Goal: Task Accomplishment & Management: Use online tool/utility

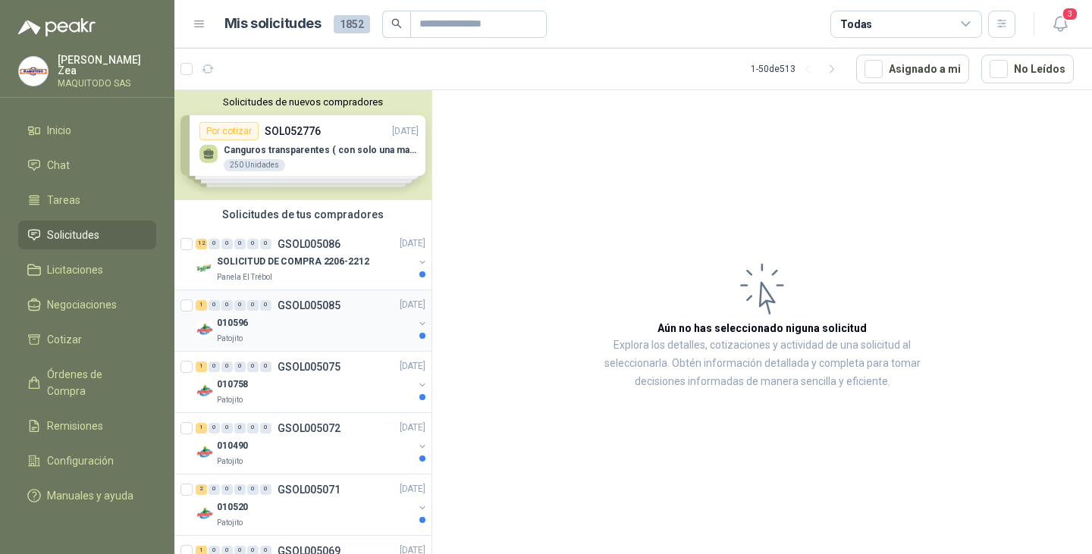
click at [280, 312] on div "1 0 0 0 0 0 GSOL005085 21/08/25" at bounding box center [312, 305] width 233 height 18
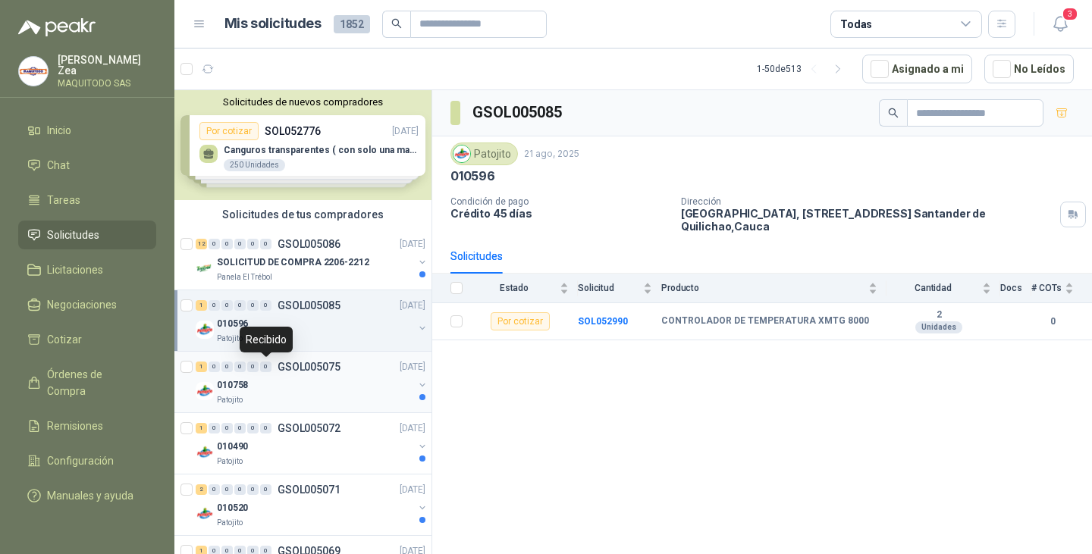
drag, startPoint x: 273, startPoint y: 369, endPoint x: 283, endPoint y: 369, distance: 9.9
click at [273, 369] on div "1 0 0 0 0 0 GSOL005075" at bounding box center [268, 367] width 145 height 11
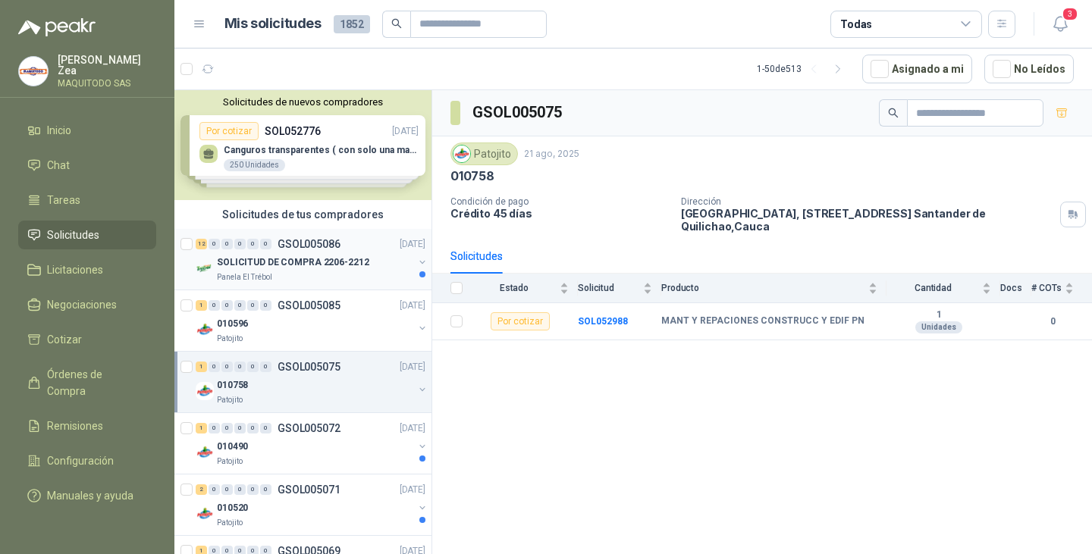
click at [293, 268] on p "SOLICITUD DE COMPRA 2206-2212" at bounding box center [293, 263] width 152 height 14
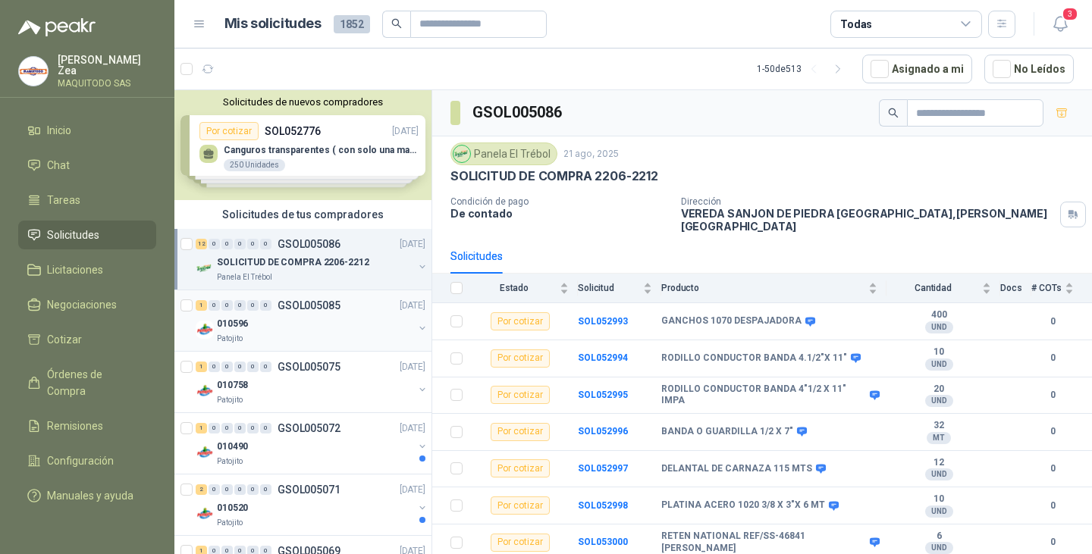
click at [284, 313] on div "1 0 0 0 0 0 GSOL005085 21/08/25" at bounding box center [312, 305] width 233 height 18
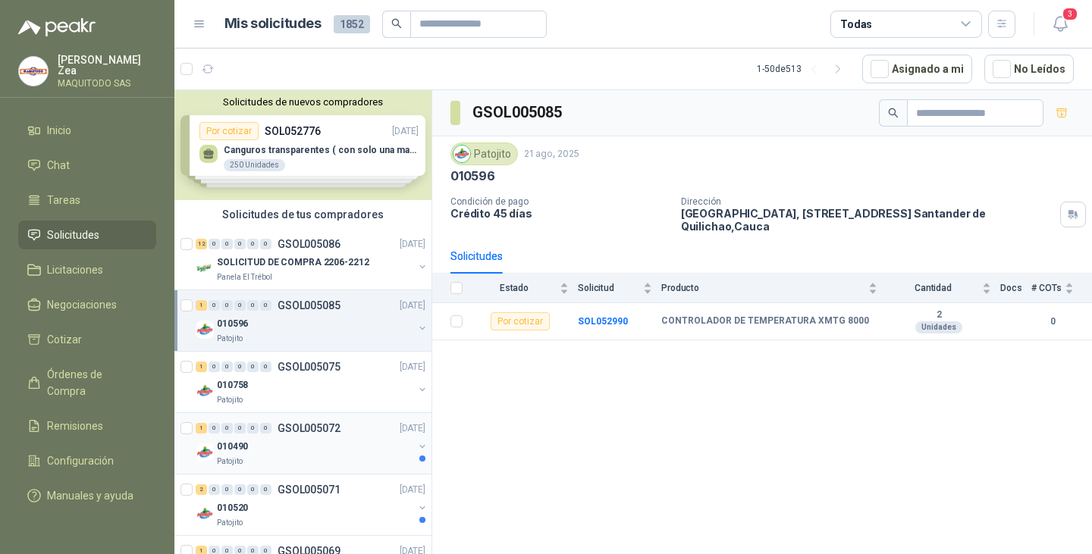
click at [279, 444] on div "010490" at bounding box center [315, 447] width 196 height 18
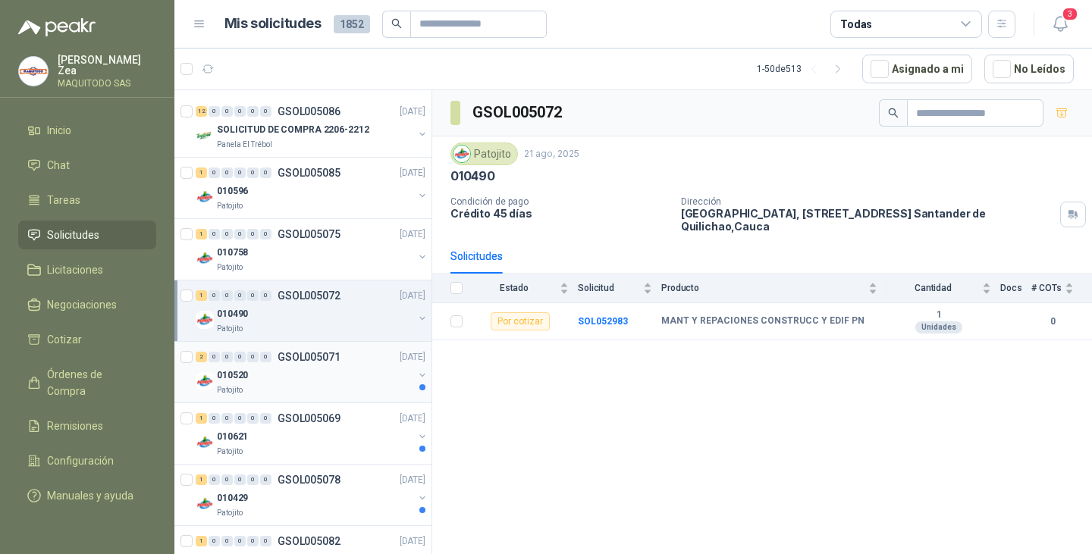
scroll to position [152, 0]
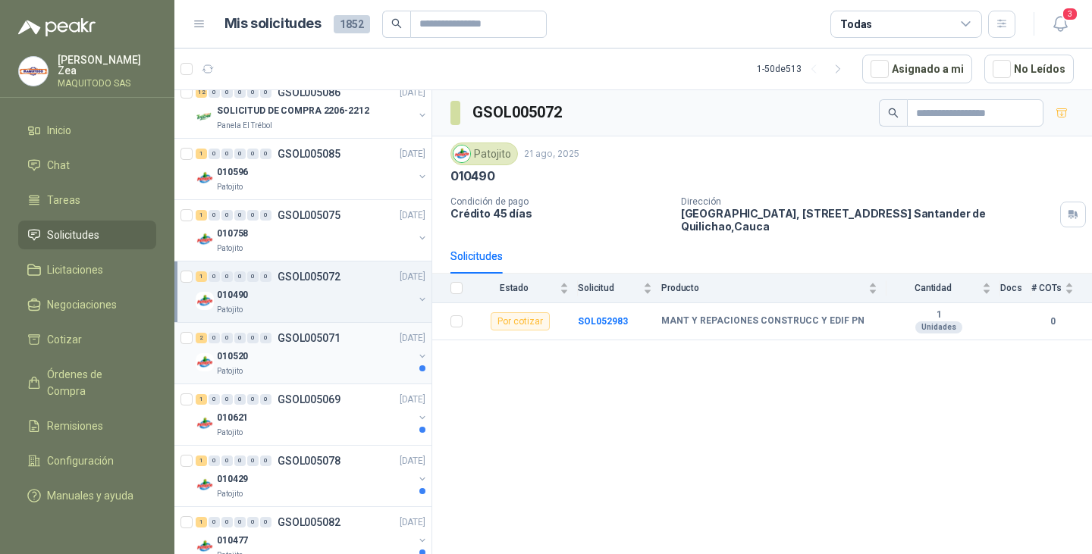
click at [292, 364] on div "010520" at bounding box center [315, 356] width 196 height 18
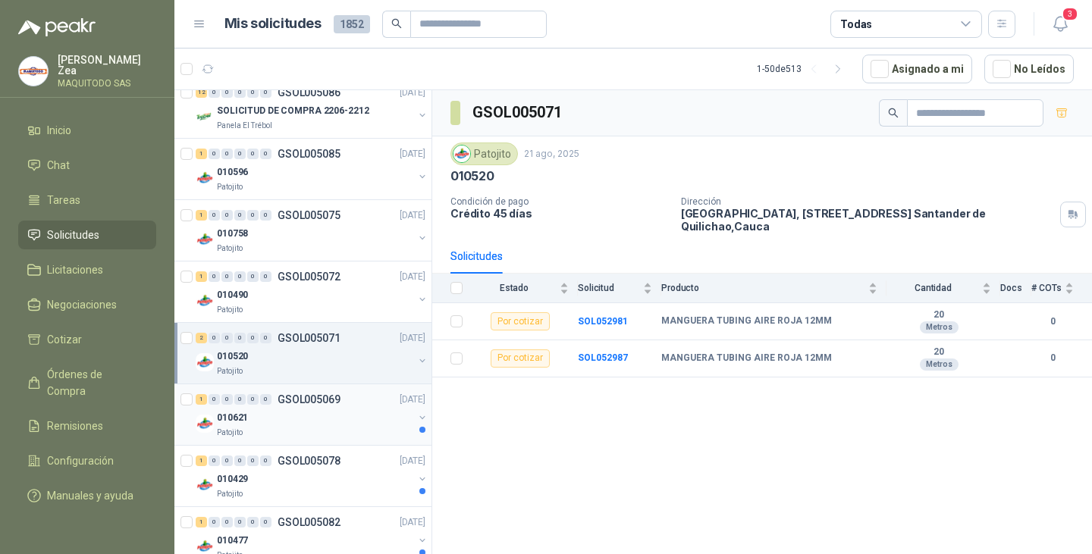
click at [326, 423] on div "010621" at bounding box center [315, 418] width 196 height 18
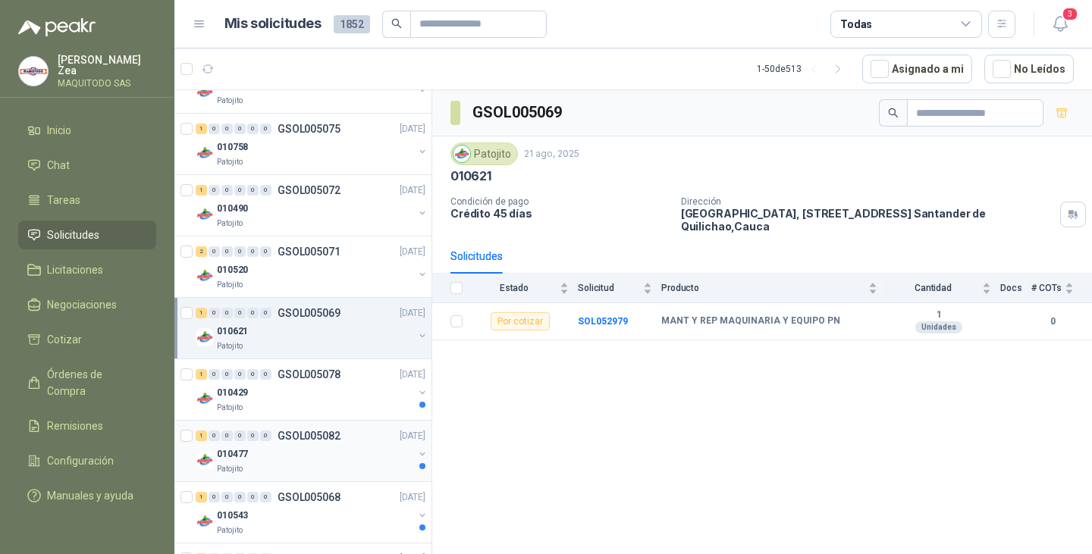
scroll to position [303, 0]
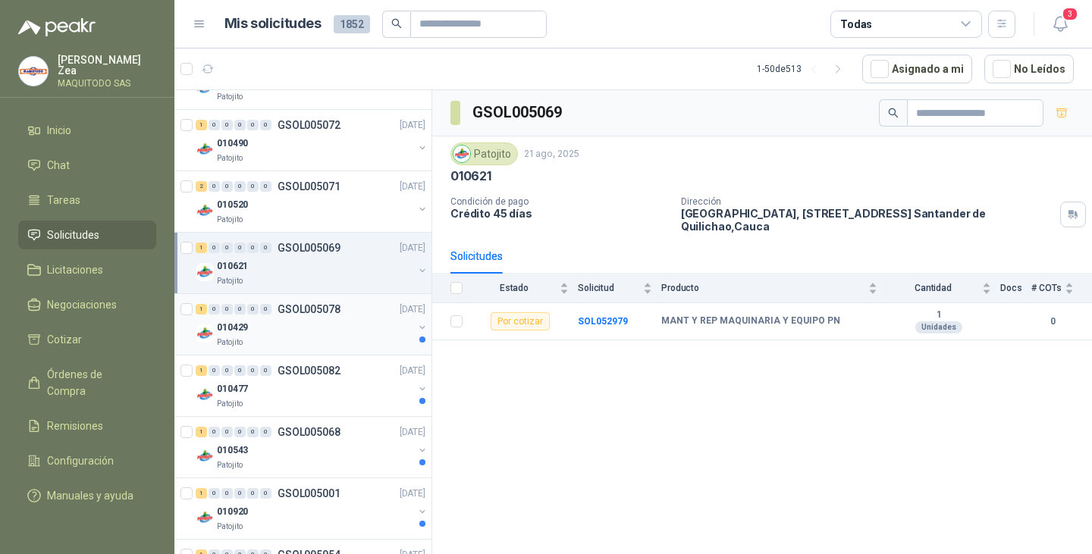
click at [293, 338] on div "Patojito" at bounding box center [315, 343] width 196 height 12
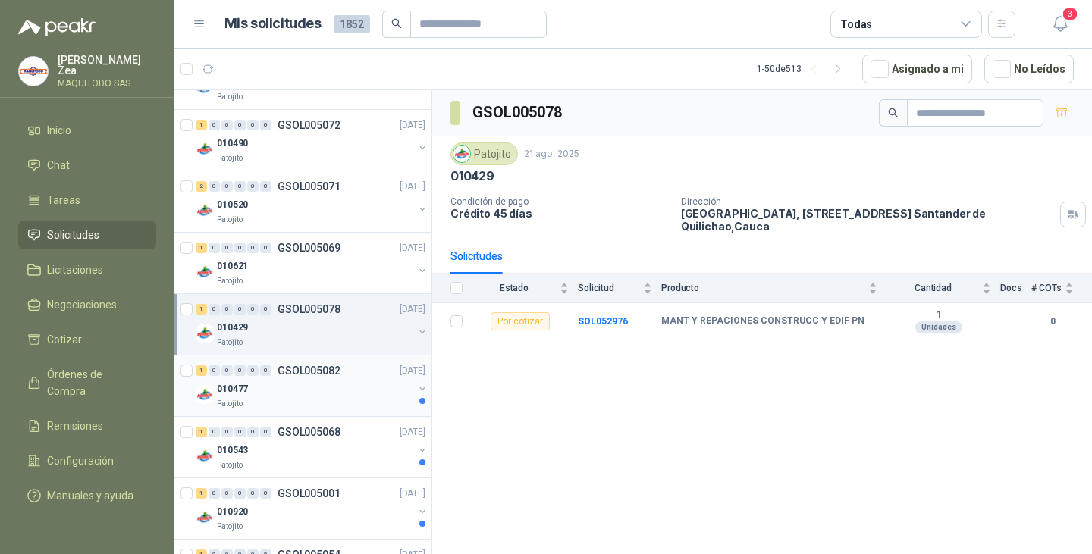
click at [291, 387] on div "010477" at bounding box center [315, 389] width 196 height 18
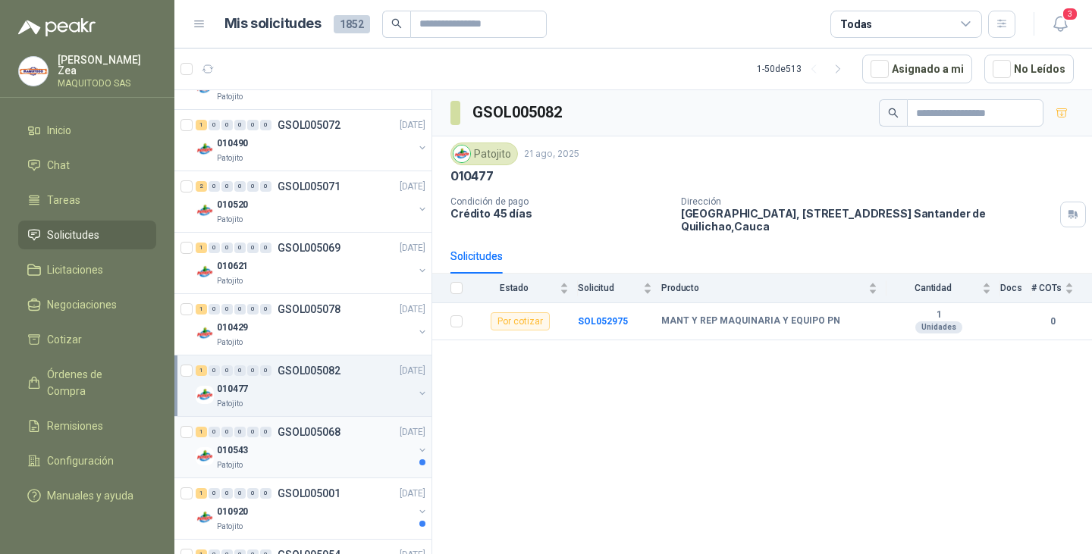
click at [284, 446] on div "010543" at bounding box center [315, 450] width 196 height 18
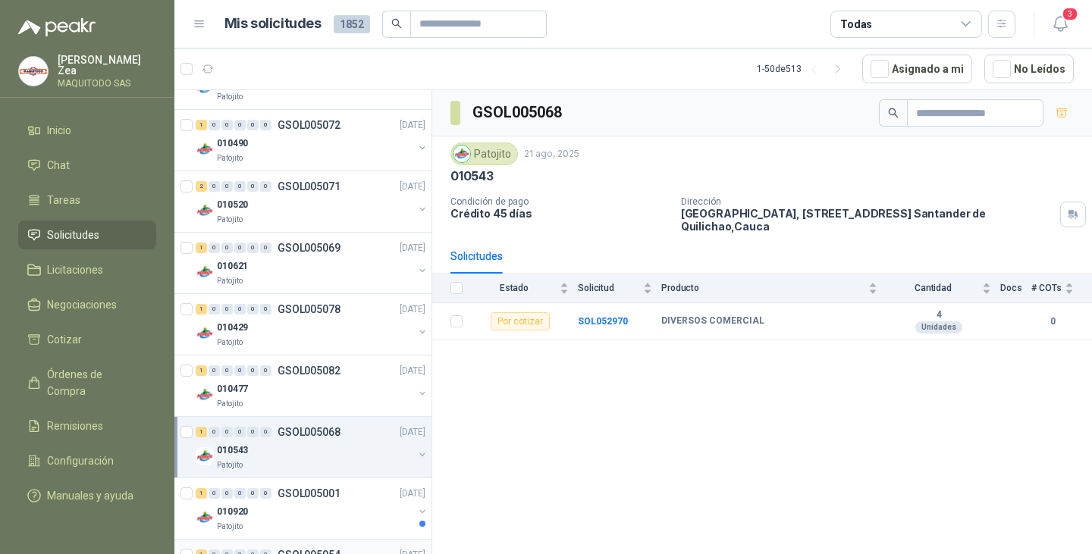
scroll to position [455, 0]
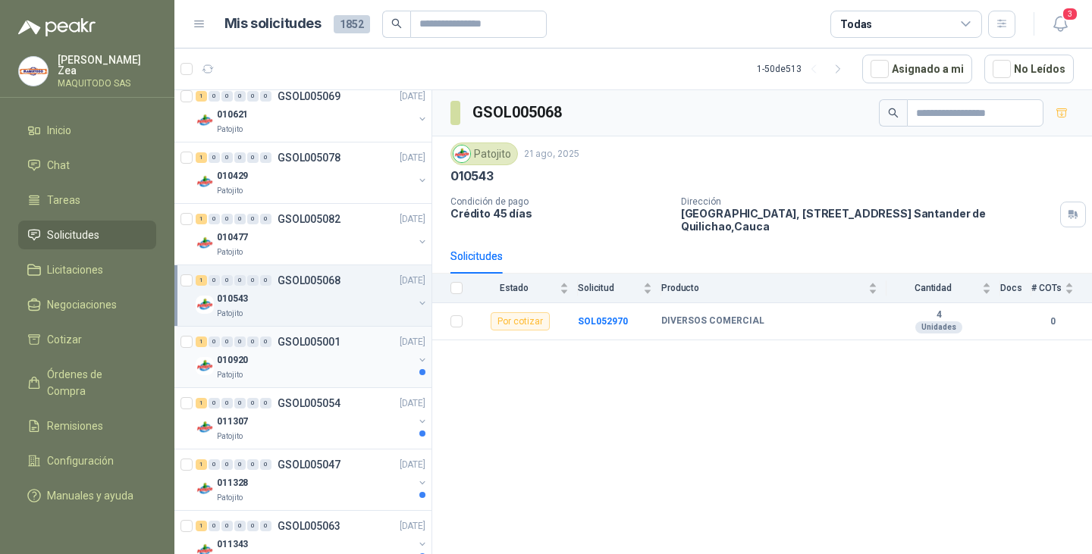
click at [325, 347] on p "GSOL005001" at bounding box center [309, 342] width 63 height 11
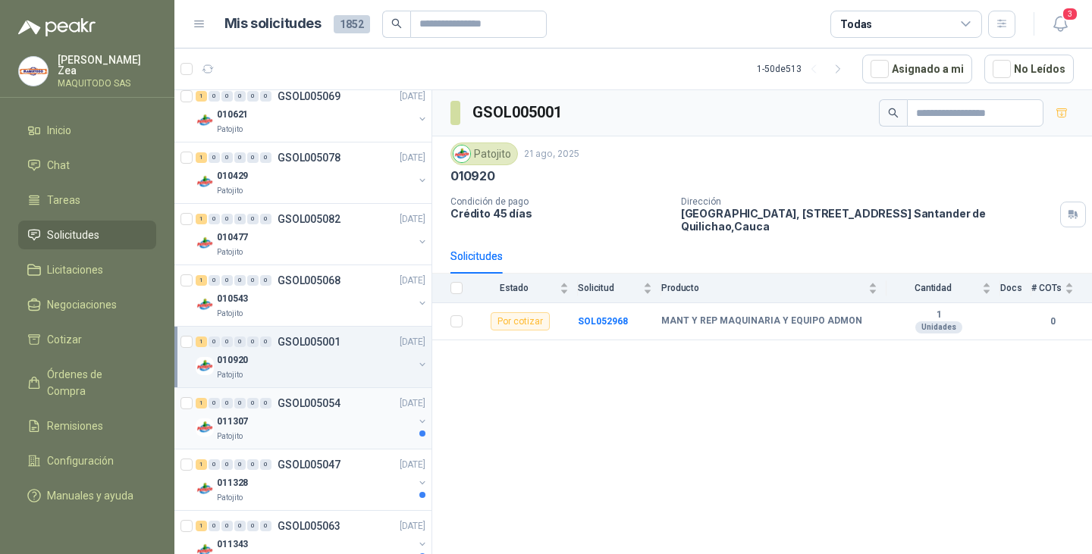
click at [300, 406] on p "GSOL005054" at bounding box center [309, 403] width 63 height 11
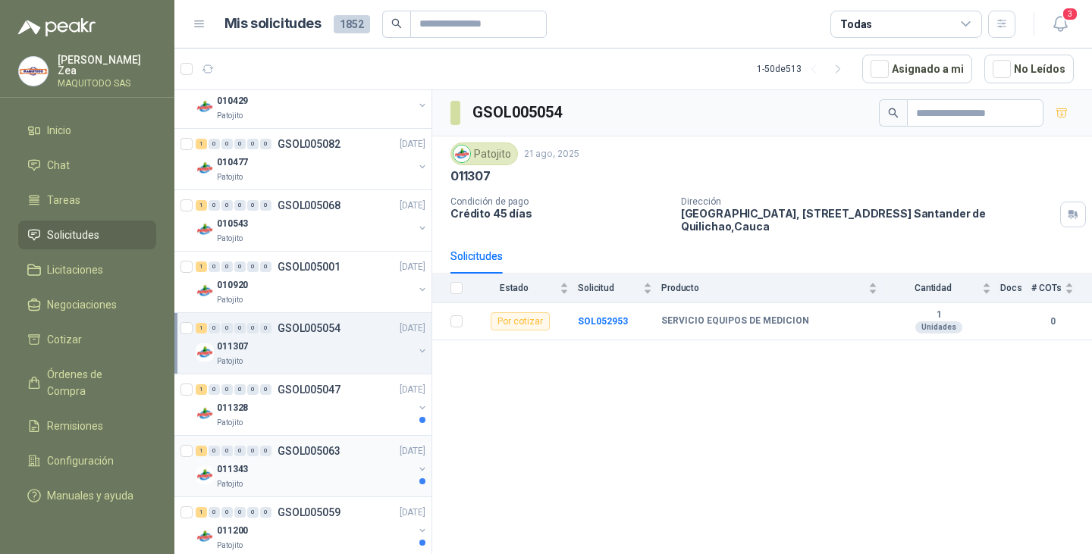
scroll to position [531, 0]
click at [279, 422] on div "Patojito" at bounding box center [315, 422] width 196 height 12
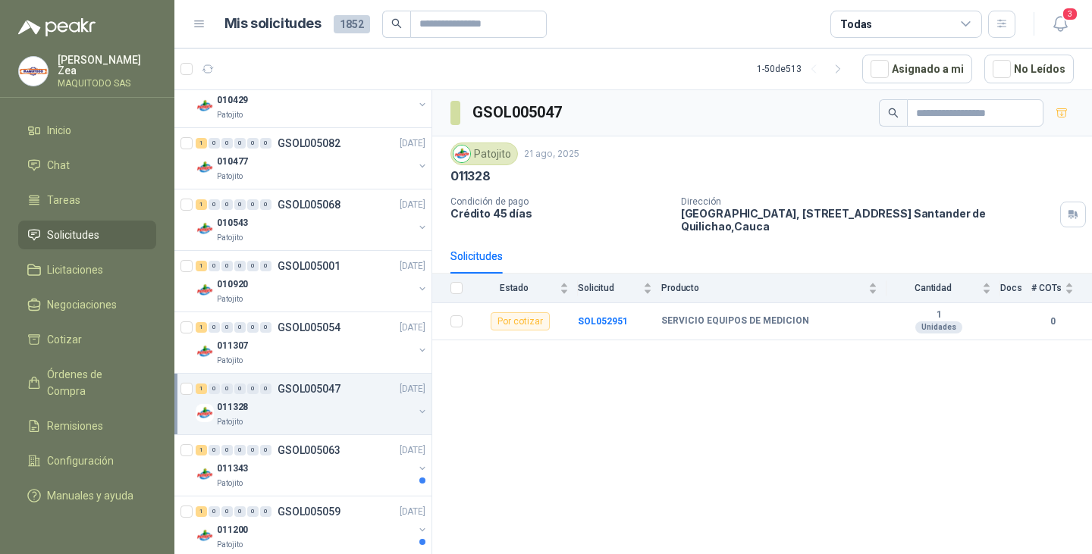
scroll to position [834, 0]
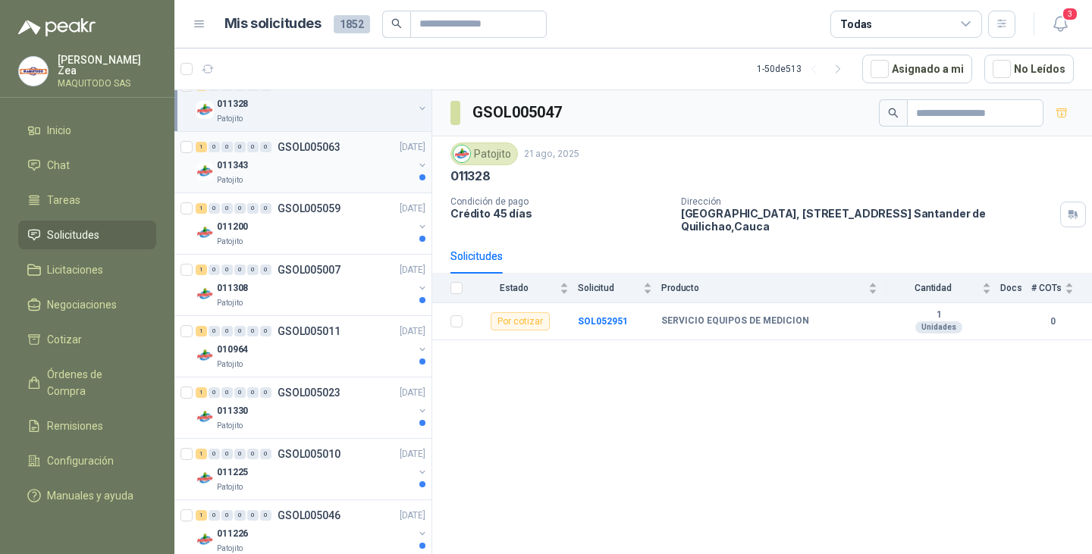
click at [320, 165] on div "011343" at bounding box center [315, 165] width 196 height 18
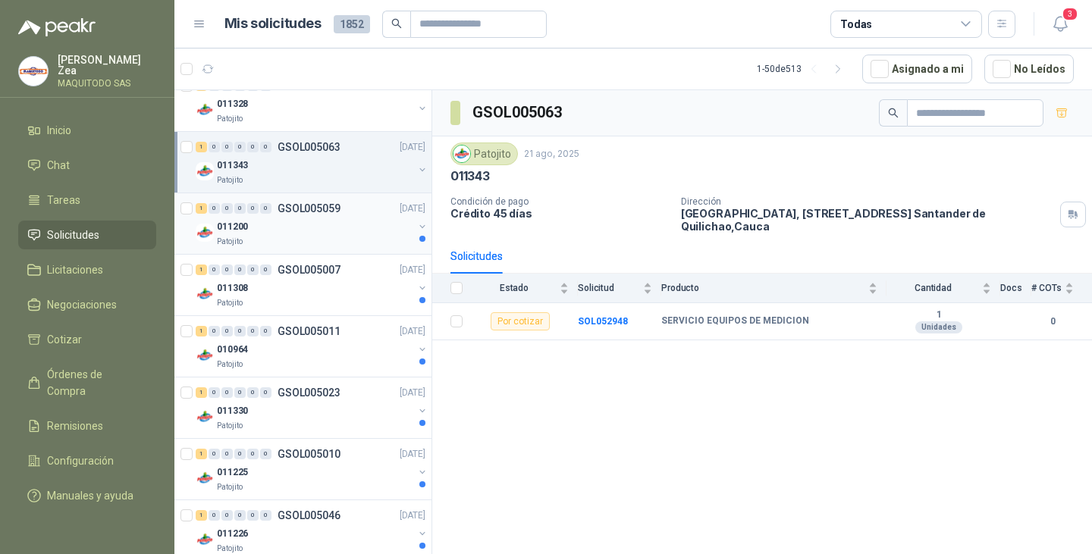
click at [320, 218] on div "011200" at bounding box center [315, 227] width 196 height 18
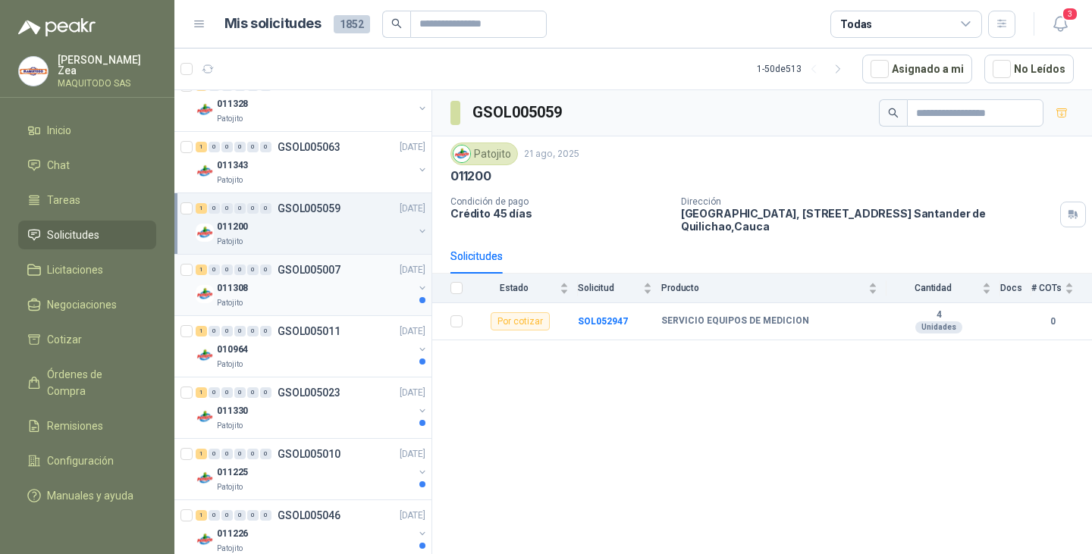
click at [314, 283] on div "011308" at bounding box center [315, 288] width 196 height 18
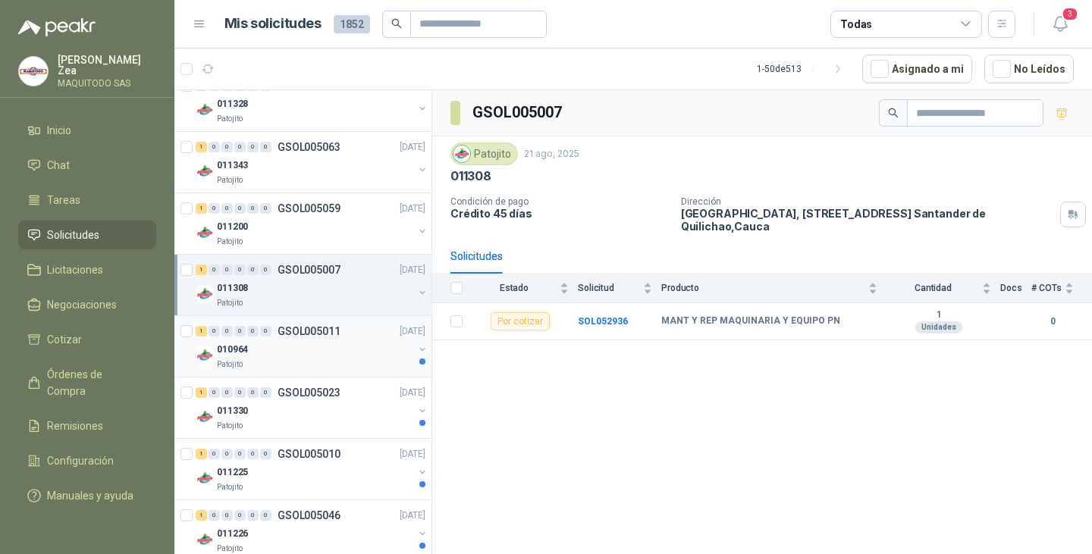
click at [280, 356] on div "010964" at bounding box center [315, 349] width 196 height 18
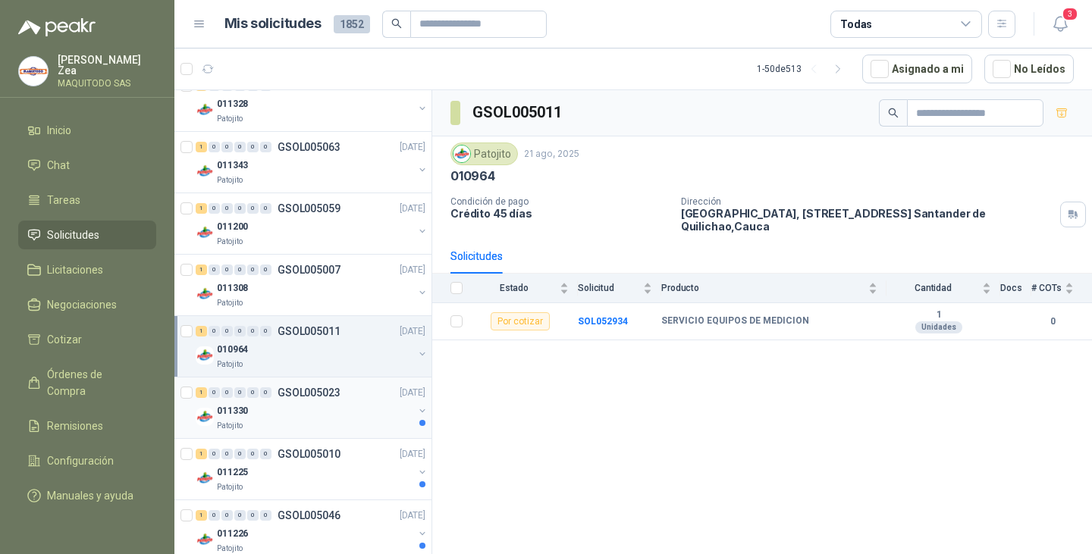
click at [293, 398] on p "GSOL005023" at bounding box center [309, 392] width 63 height 11
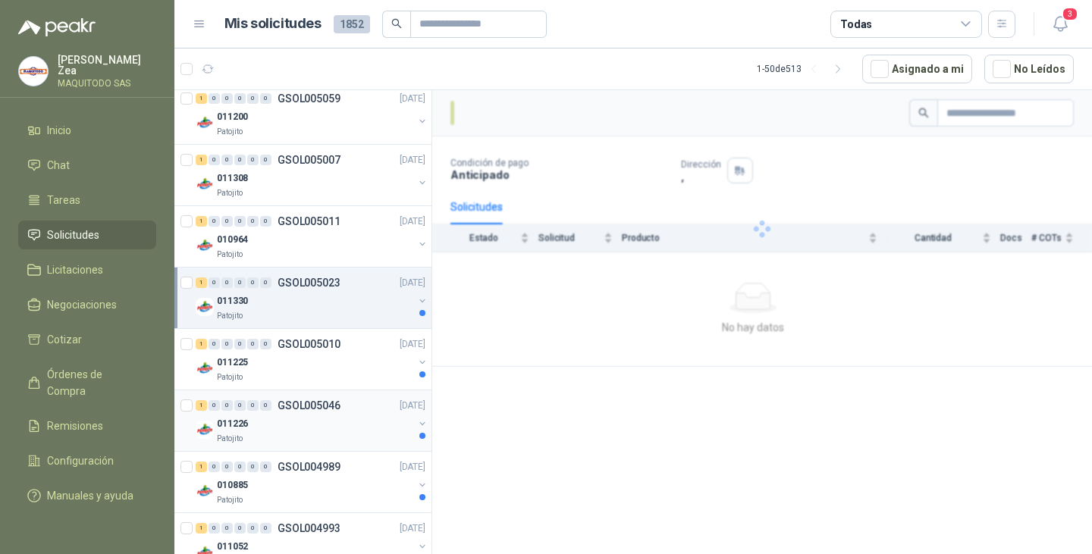
scroll to position [986, 0]
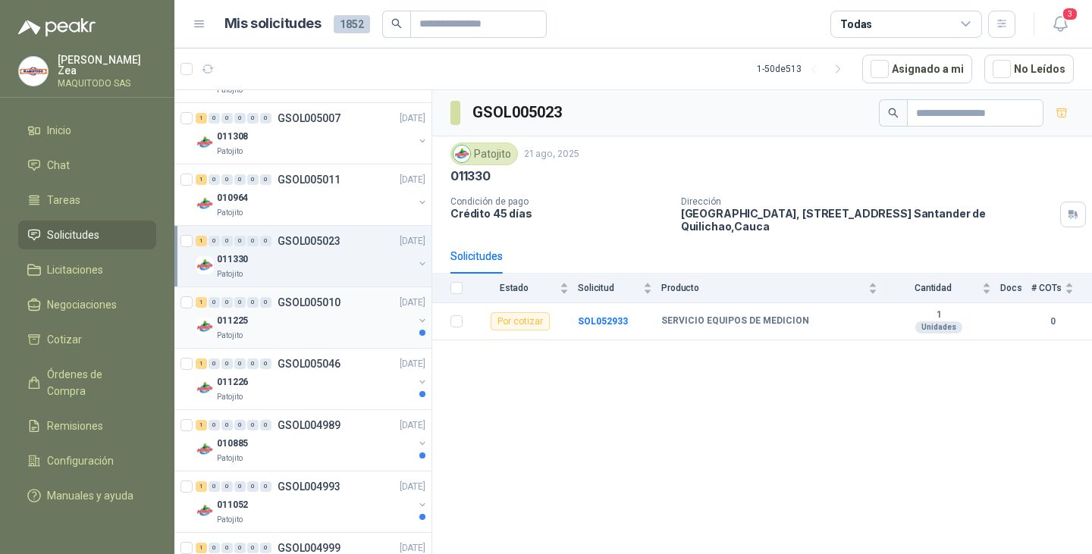
click at [303, 322] on div "011225" at bounding box center [315, 321] width 196 height 18
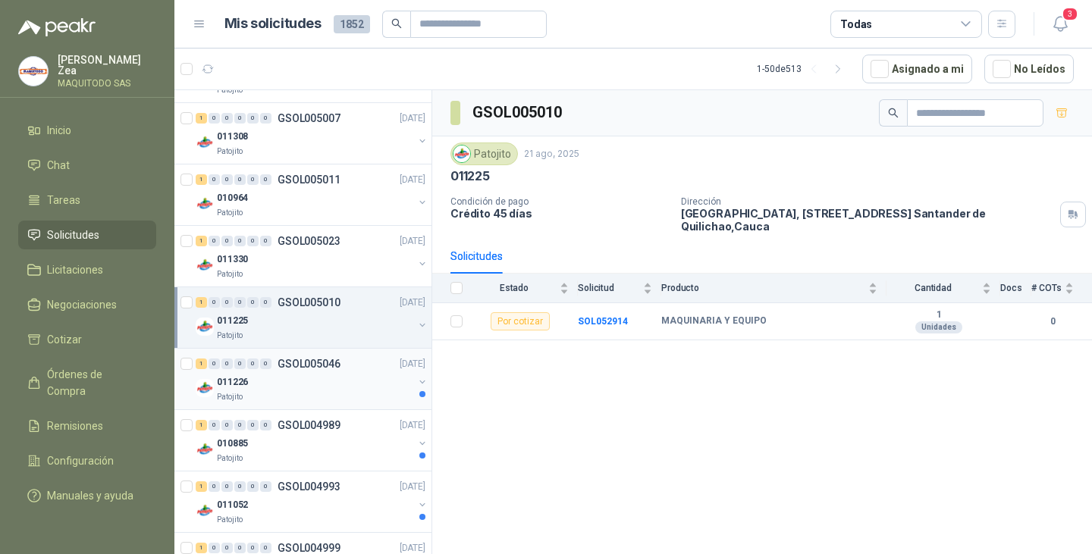
click at [304, 372] on div "1 0 0 0 0 0 GSOL005046 21/08/25" at bounding box center [312, 364] width 233 height 18
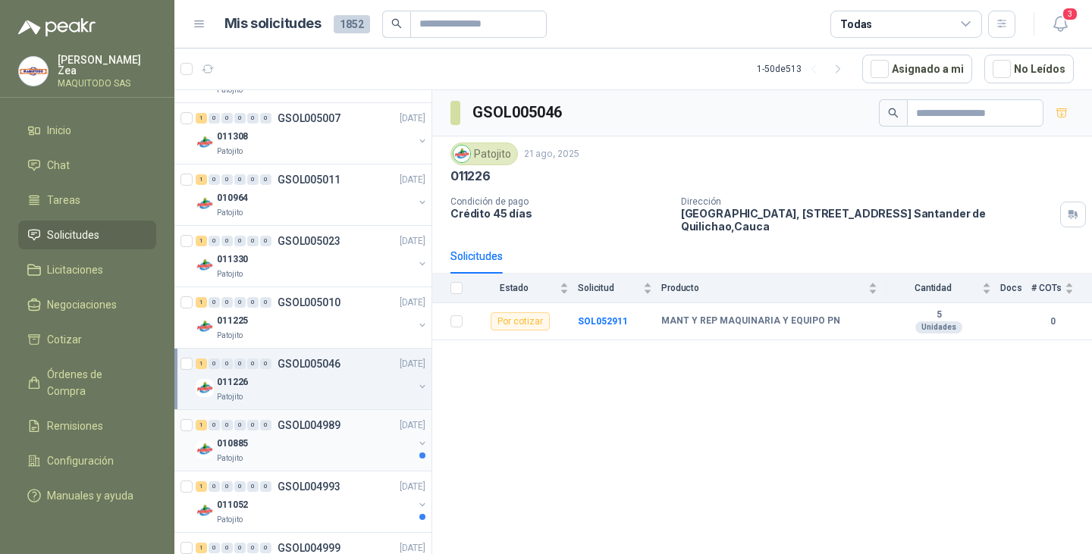
click at [291, 439] on div "010885" at bounding box center [315, 444] width 196 height 18
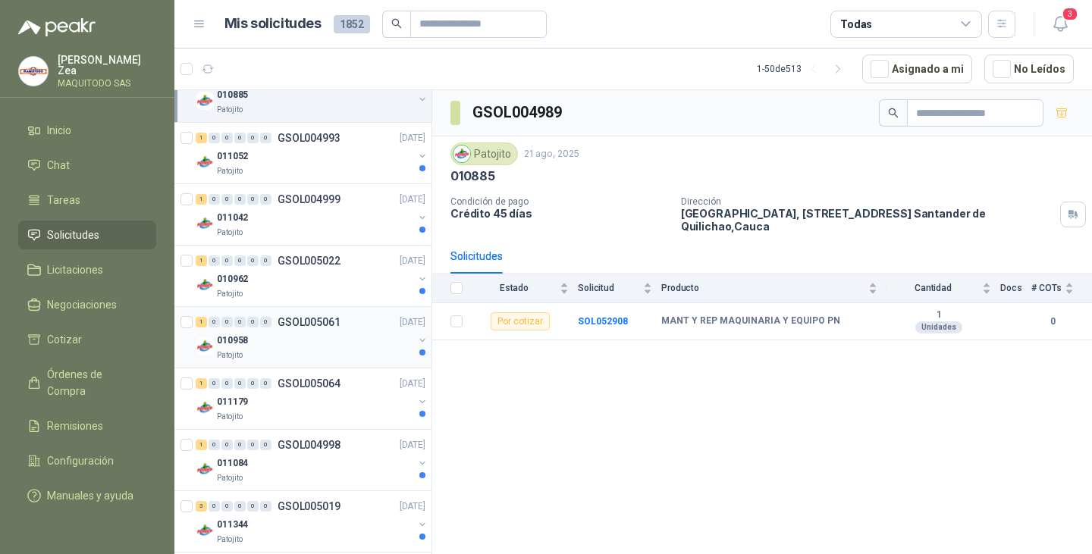
scroll to position [1365, 0]
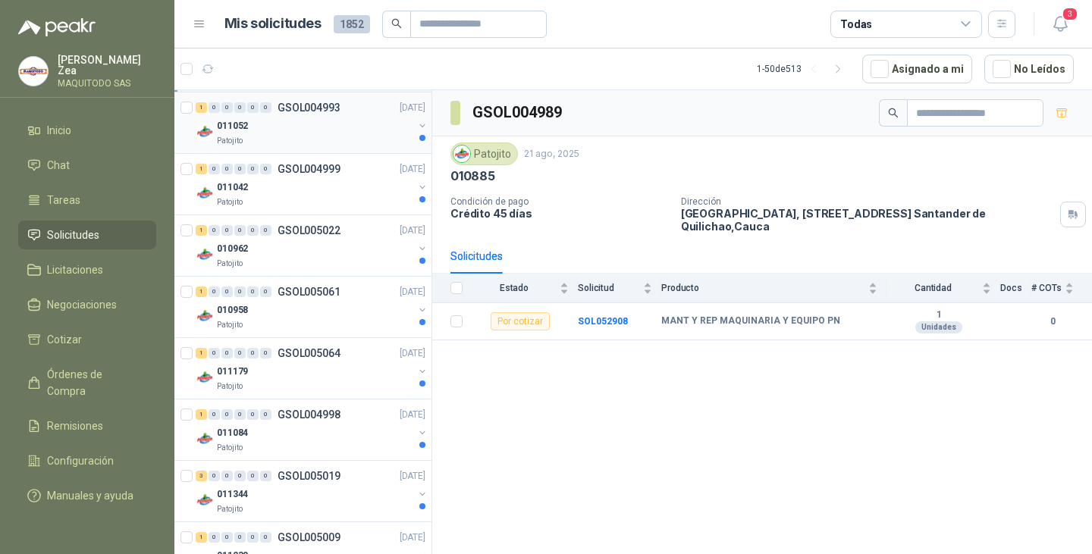
click at [312, 136] on div "Patojito" at bounding box center [315, 141] width 196 height 12
click at [309, 174] on p "GSOL004999" at bounding box center [309, 169] width 63 height 11
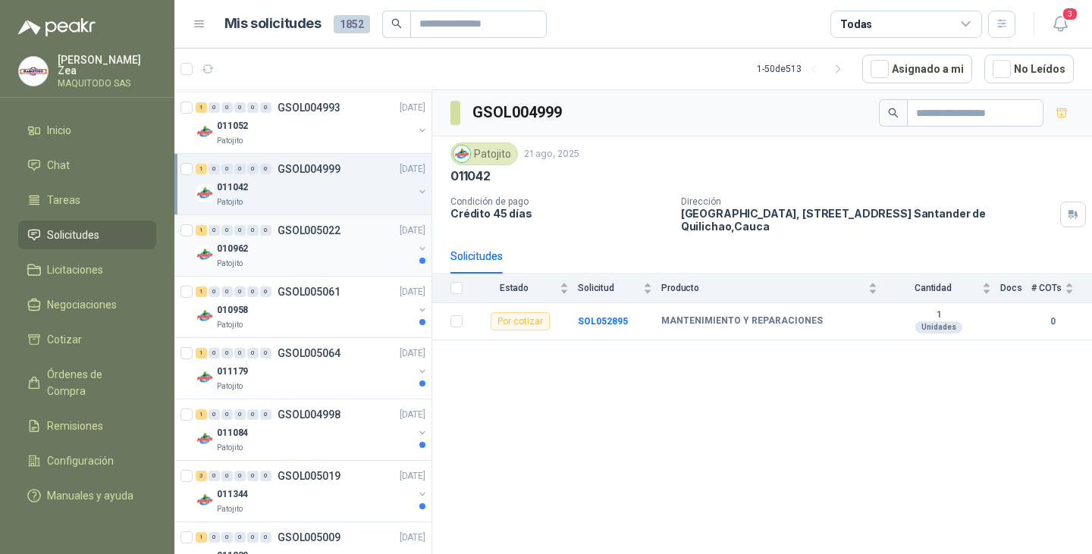
click at [310, 243] on div "010962" at bounding box center [315, 249] width 196 height 18
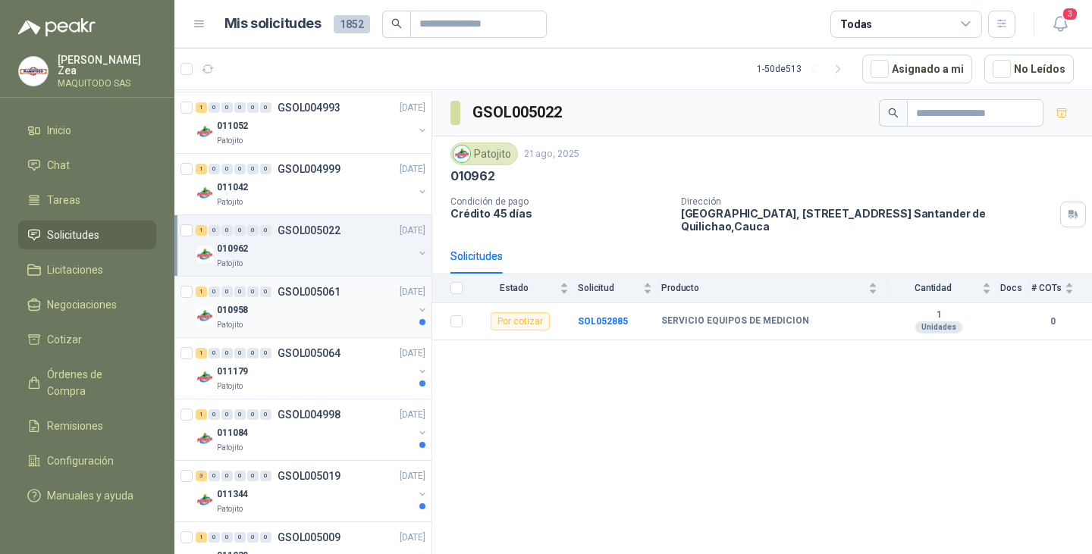
click at [310, 289] on p "GSOL005061" at bounding box center [309, 292] width 63 height 11
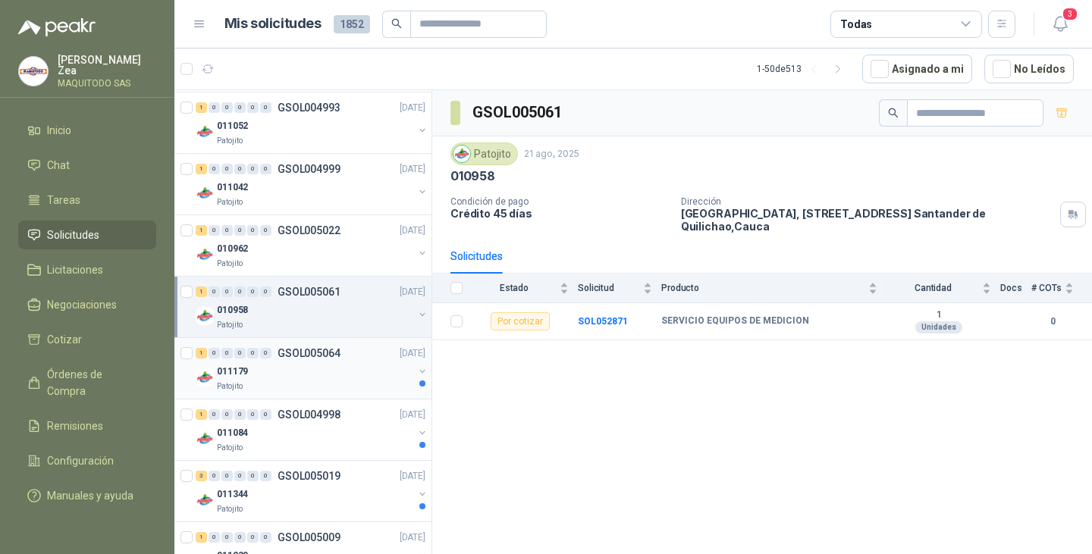
click at [310, 362] on div "011179" at bounding box center [315, 371] width 196 height 18
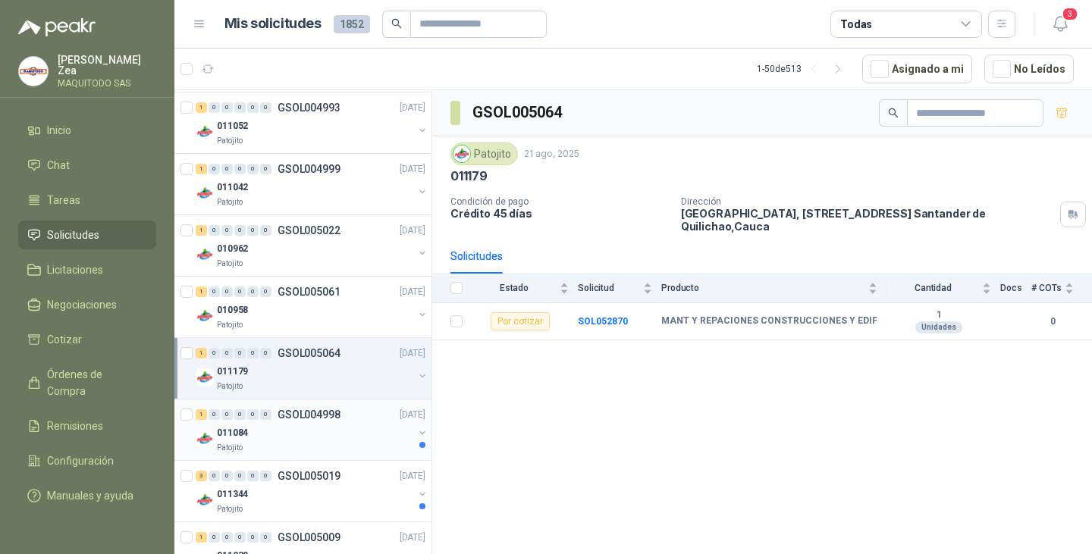
click at [290, 420] on p "GSOL004998" at bounding box center [309, 414] width 63 height 11
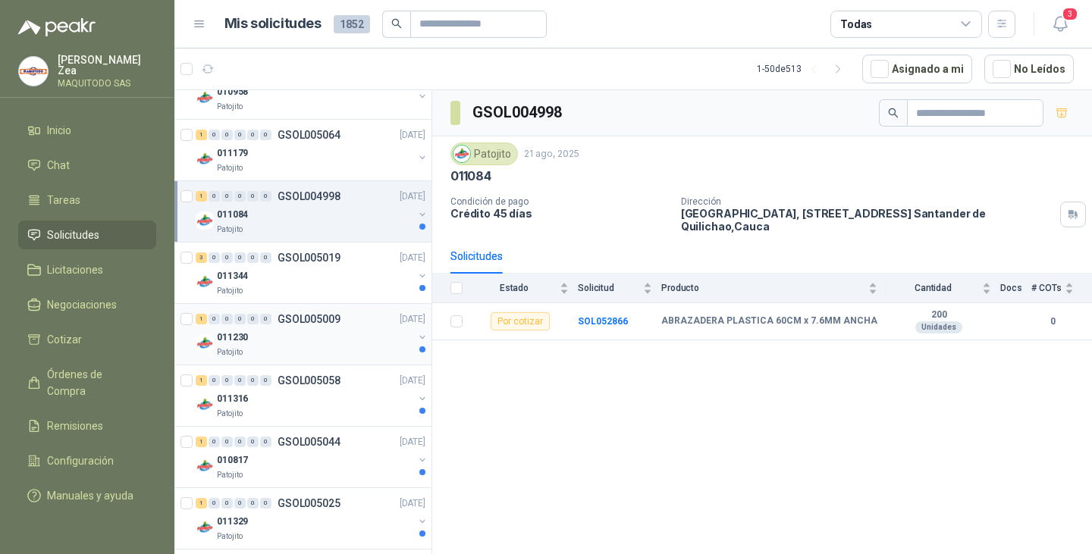
scroll to position [1592, 0]
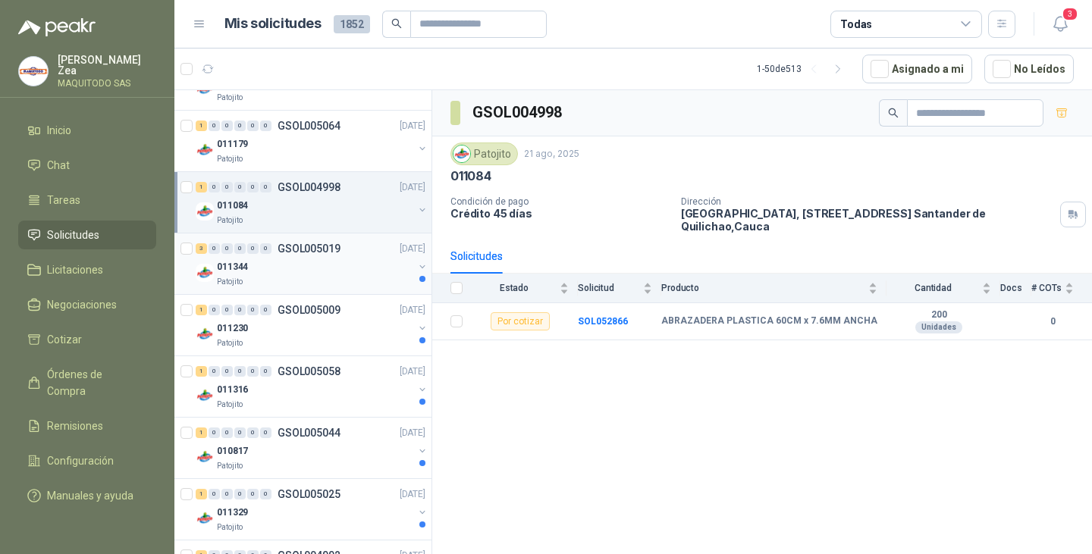
click at [318, 256] on div "3 0 0 0 0 0 GSOL005019 21/08/25" at bounding box center [312, 249] width 233 height 18
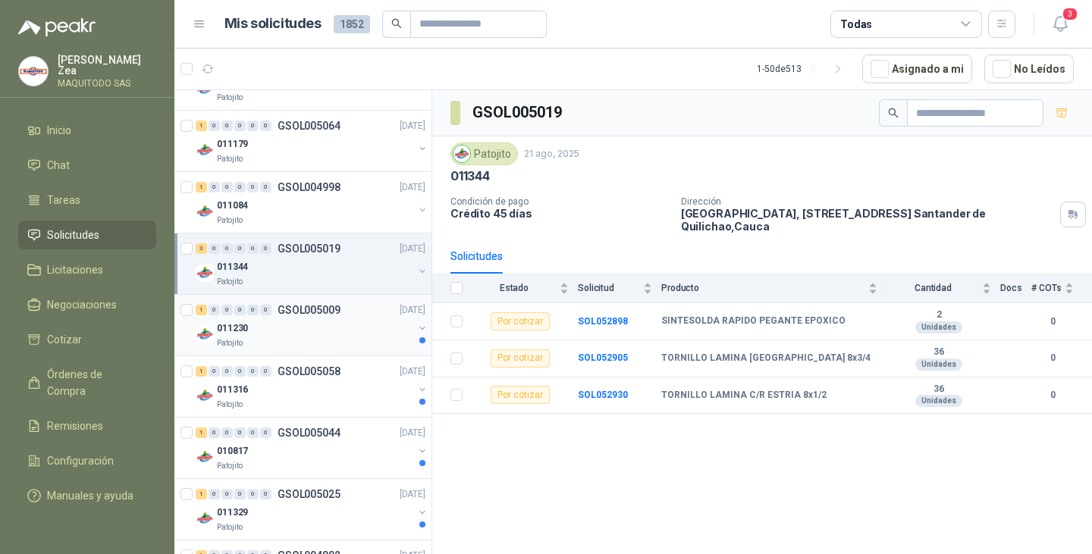
click at [295, 327] on div "011230" at bounding box center [315, 328] width 196 height 18
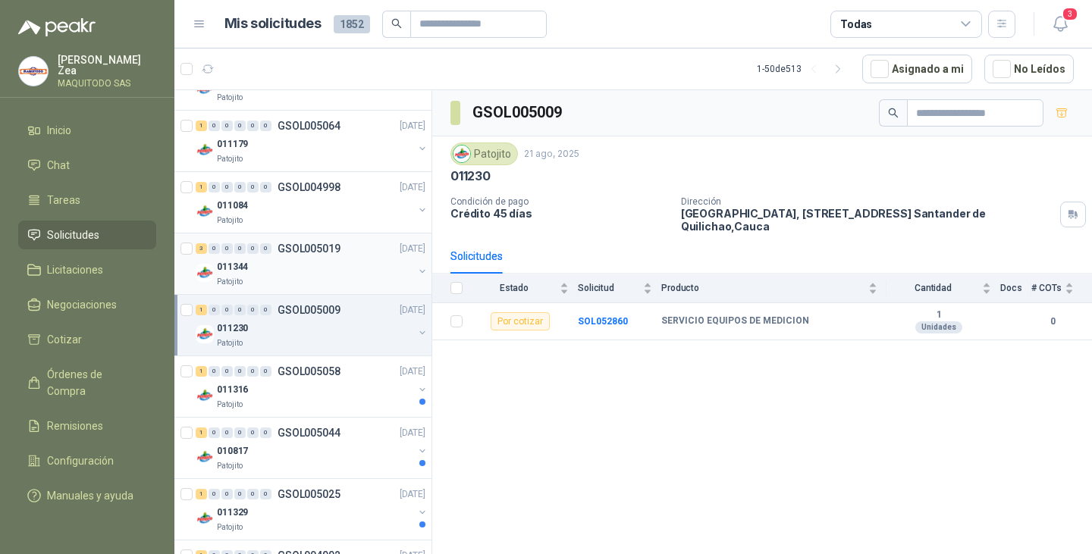
click at [317, 257] on div "3 0 0 0 0 0 GSOL005019 21/08/25" at bounding box center [312, 249] width 233 height 18
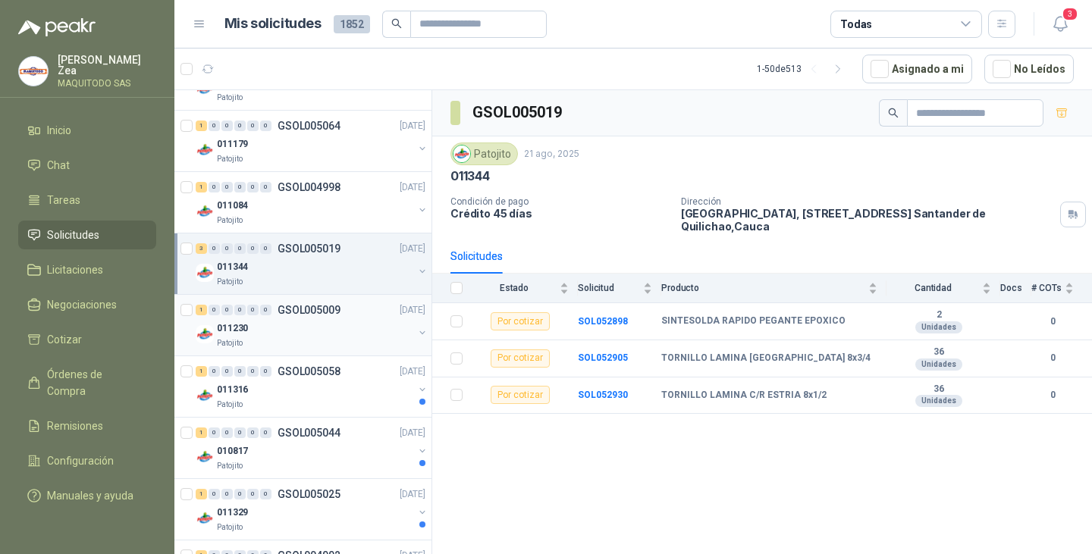
click at [310, 331] on div "011230" at bounding box center [315, 328] width 196 height 18
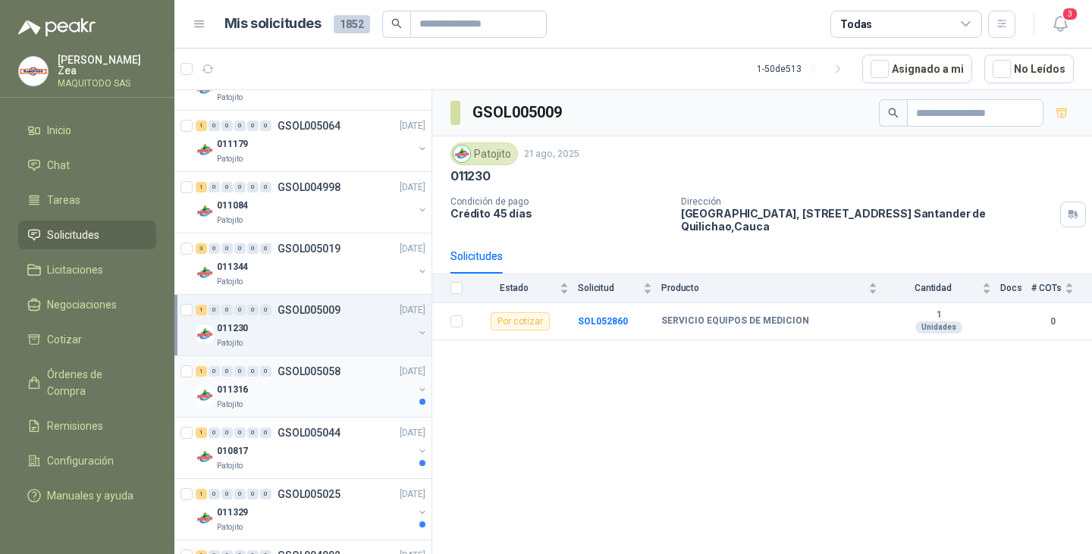
click at [275, 381] on div "011316" at bounding box center [315, 390] width 196 height 18
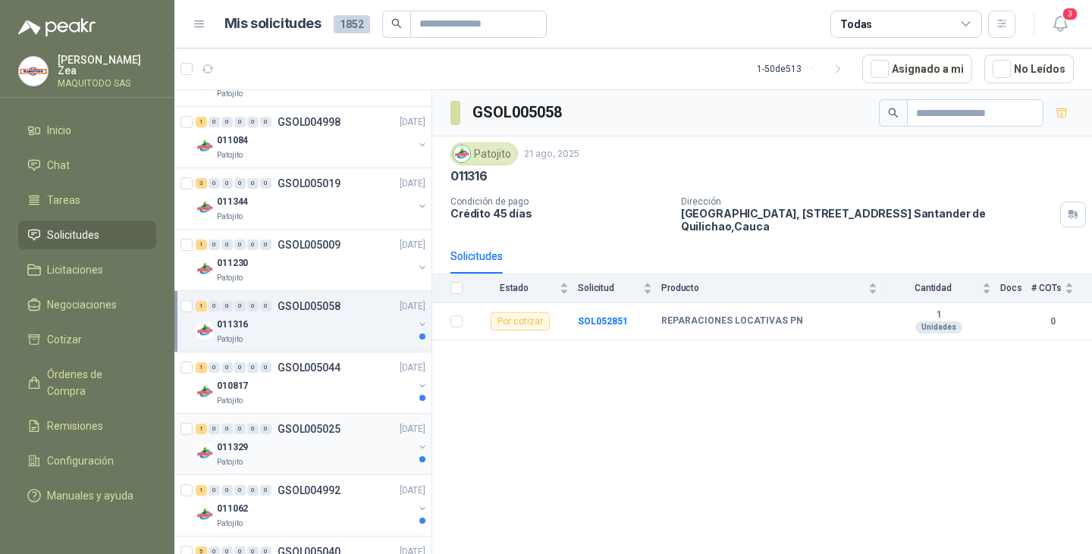
scroll to position [1744, 0]
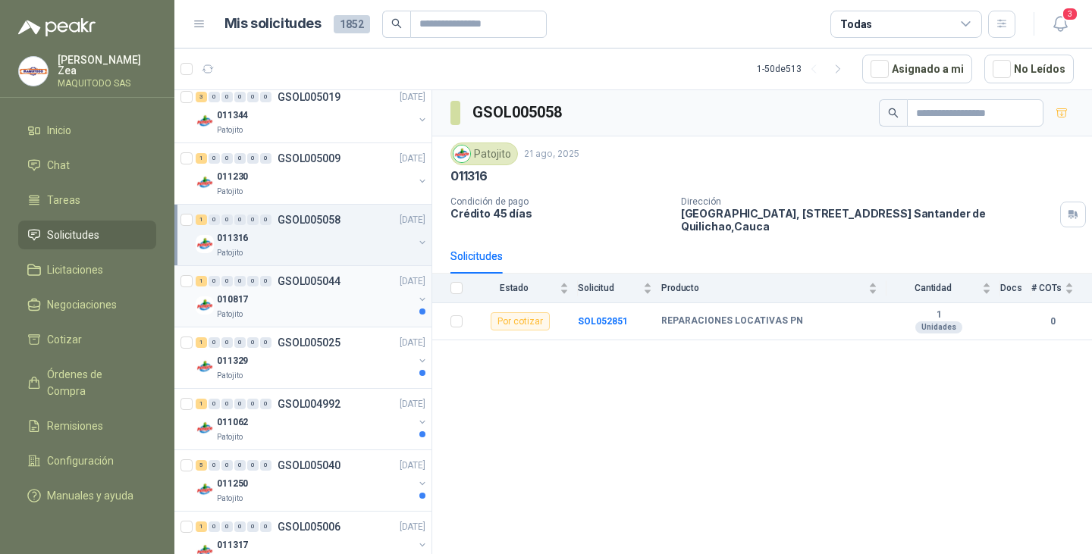
click at [288, 308] on div "010817" at bounding box center [315, 299] width 196 height 18
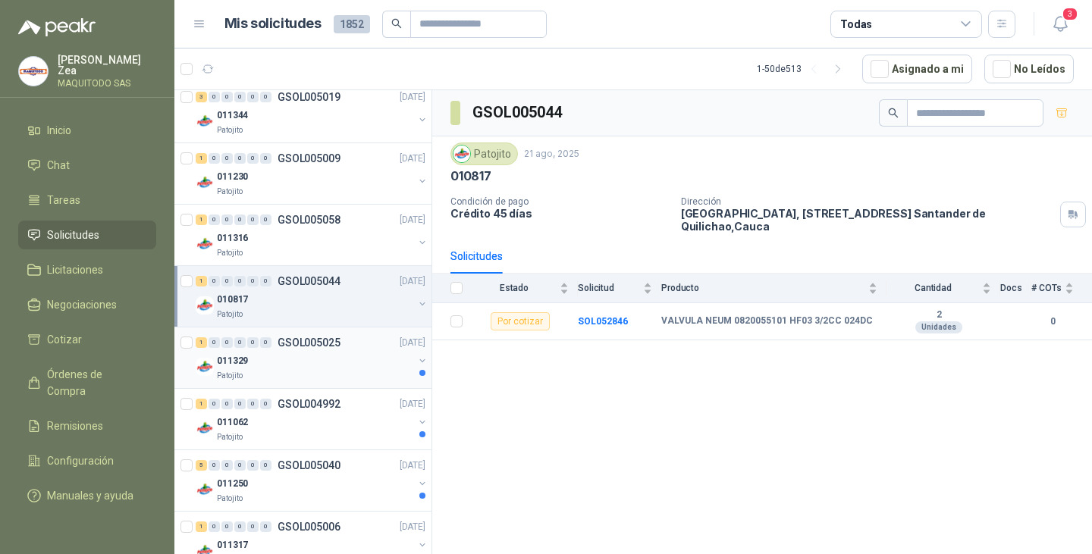
click at [303, 381] on div "Patojito" at bounding box center [315, 376] width 196 height 12
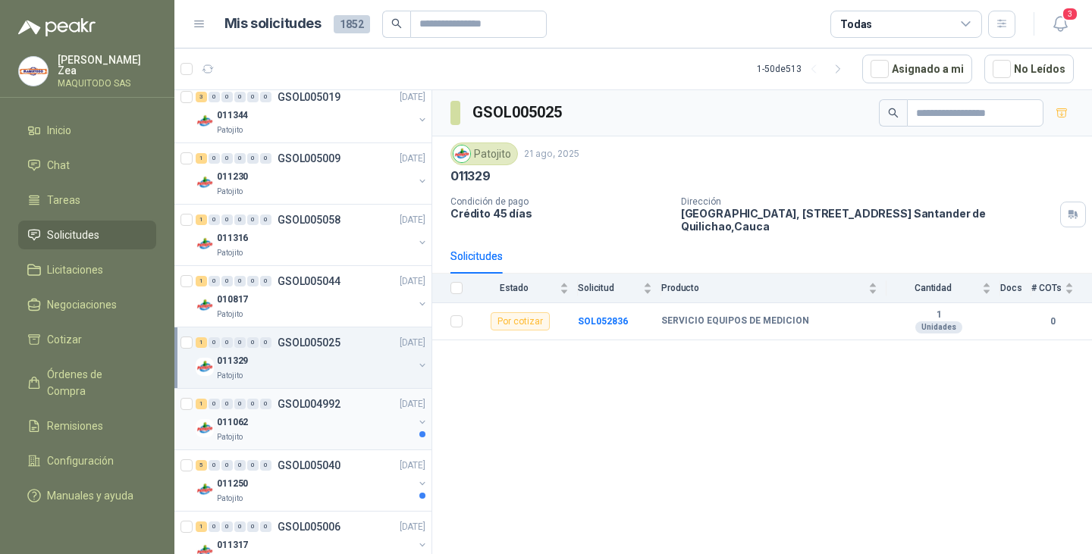
click at [312, 434] on div "Patojito" at bounding box center [315, 437] width 196 height 12
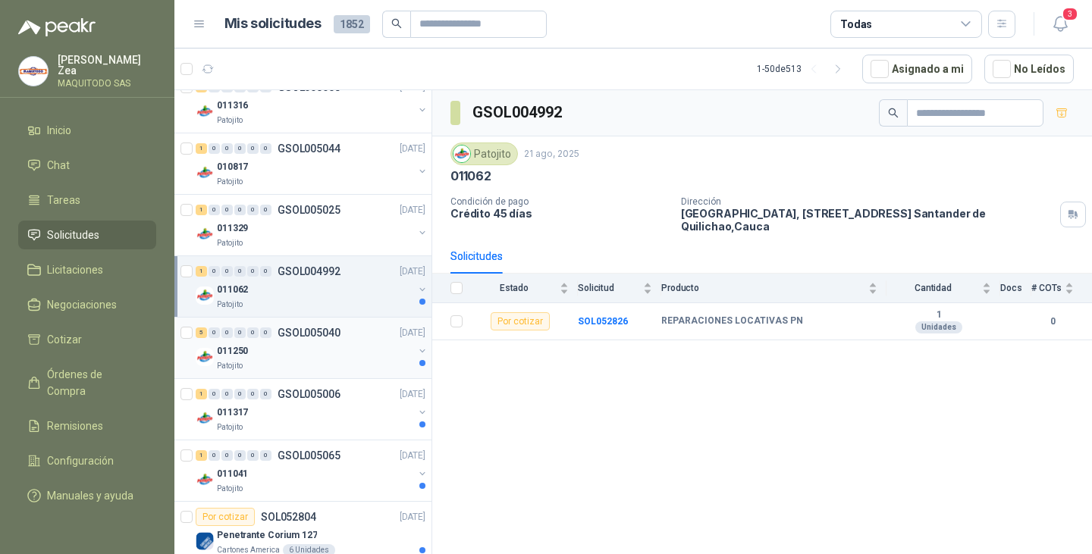
scroll to position [1896, 0]
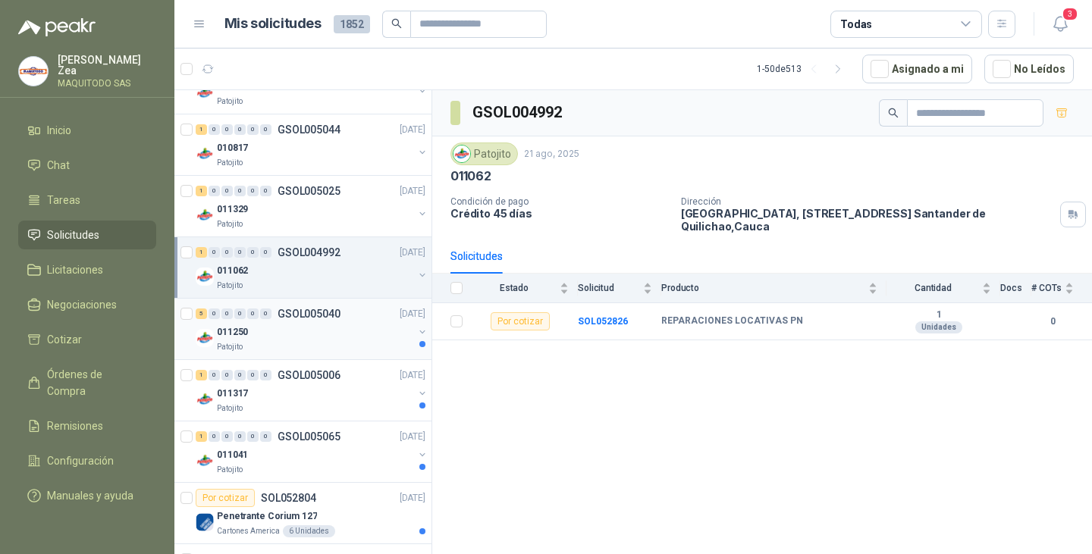
click at [322, 334] on div "011250" at bounding box center [315, 332] width 196 height 18
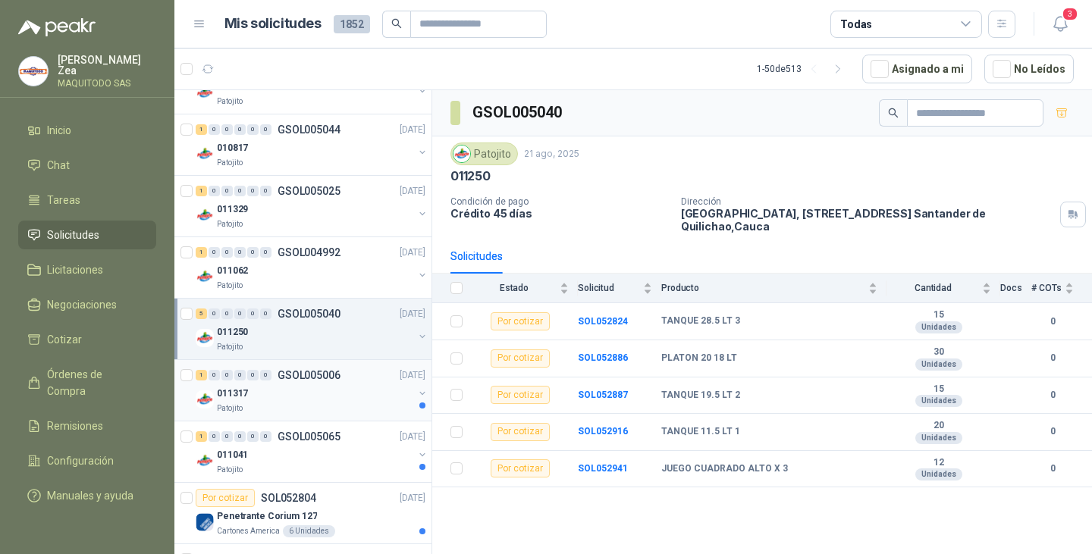
click at [310, 384] on div "011317" at bounding box center [315, 393] width 196 height 18
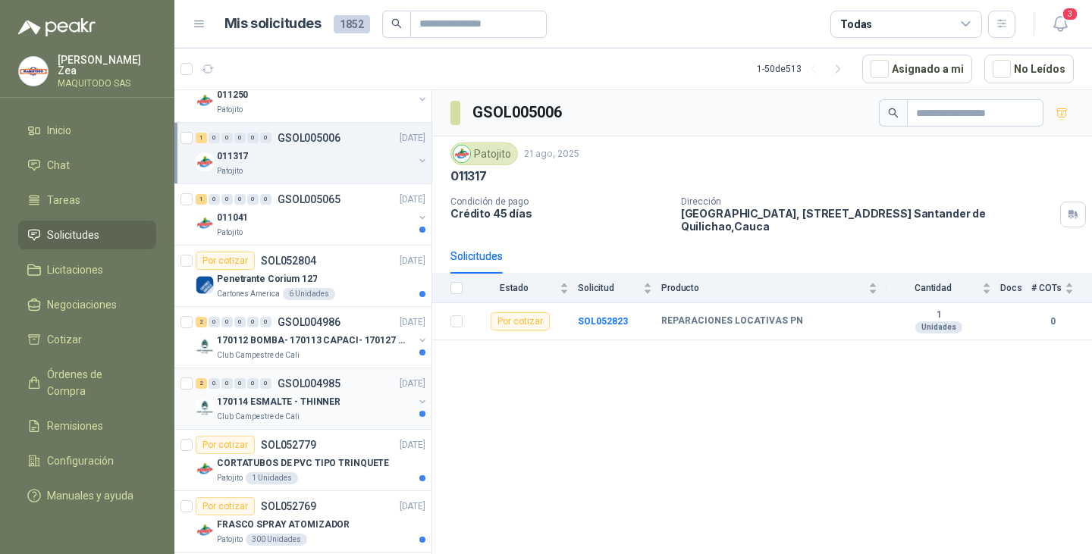
scroll to position [2199, 0]
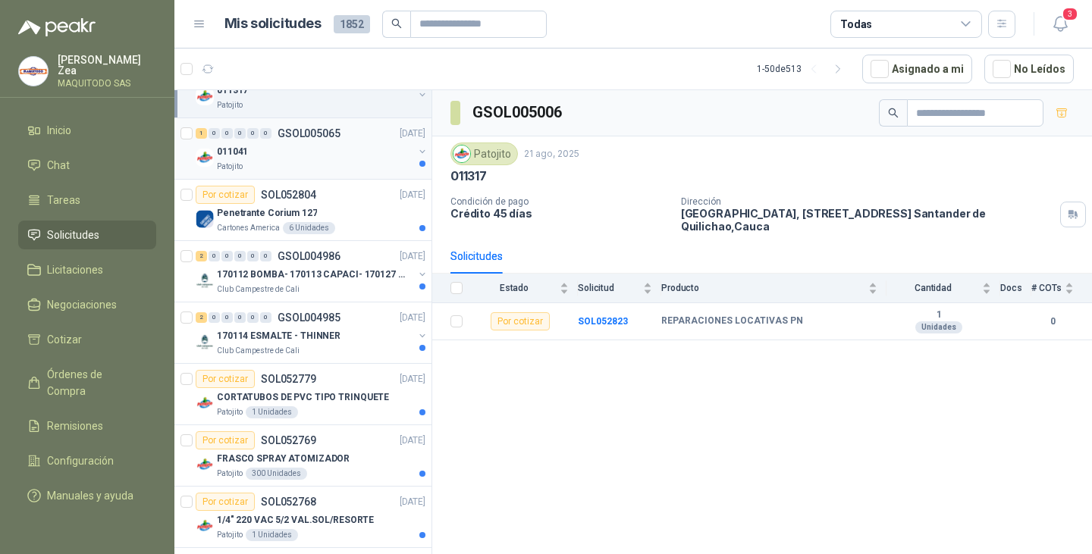
click at [307, 146] on div "011041" at bounding box center [315, 152] width 196 height 18
click at [299, 214] on p "Penetrante Corium 127" at bounding box center [267, 213] width 100 height 14
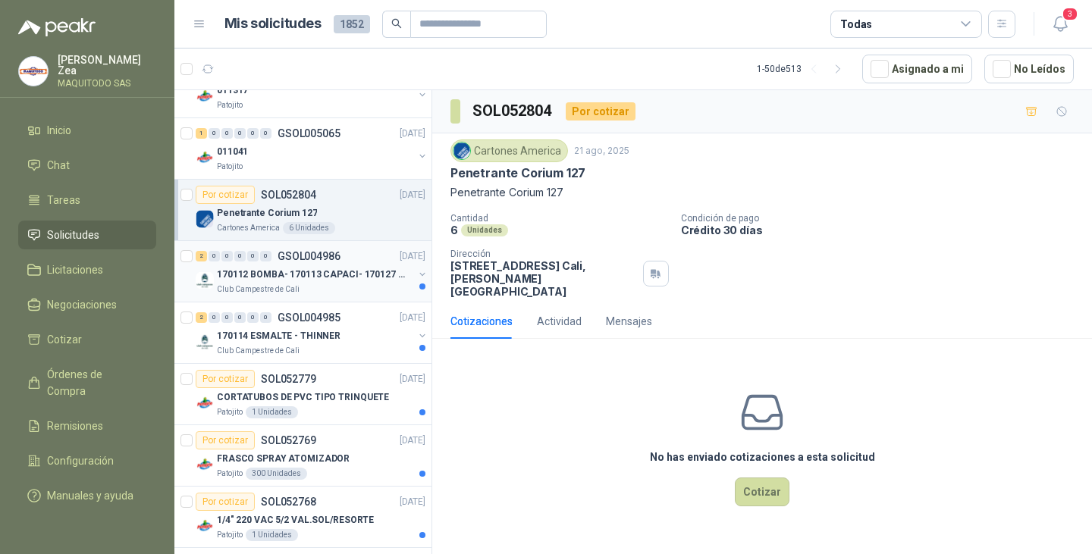
click at [322, 283] on div "170112 BOMBA- 170113 CAPACI- 170127 MOTOR 170119 R" at bounding box center [315, 274] width 196 height 18
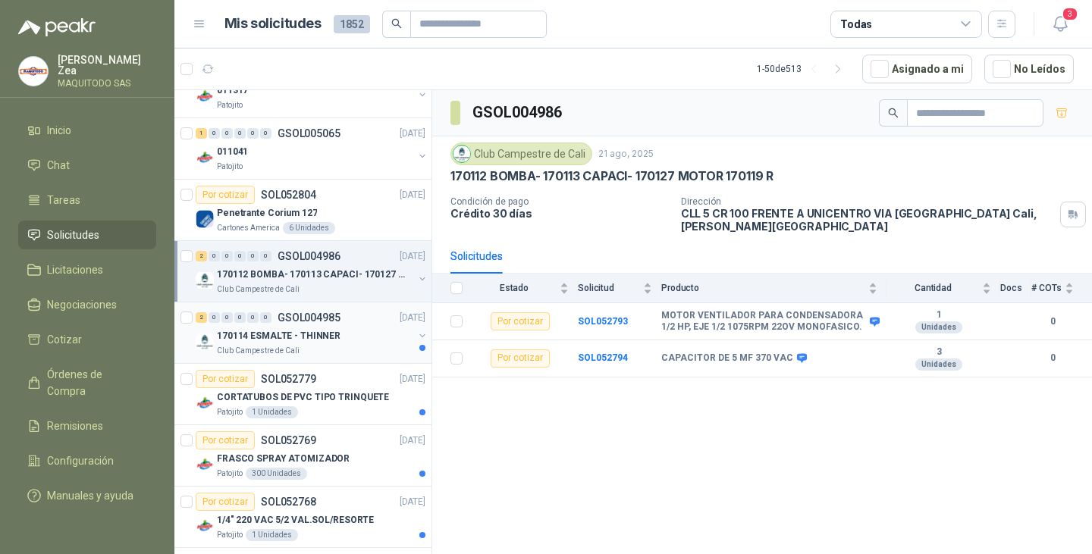
click at [309, 356] on div "Club Campestre de Cali" at bounding box center [315, 351] width 196 height 12
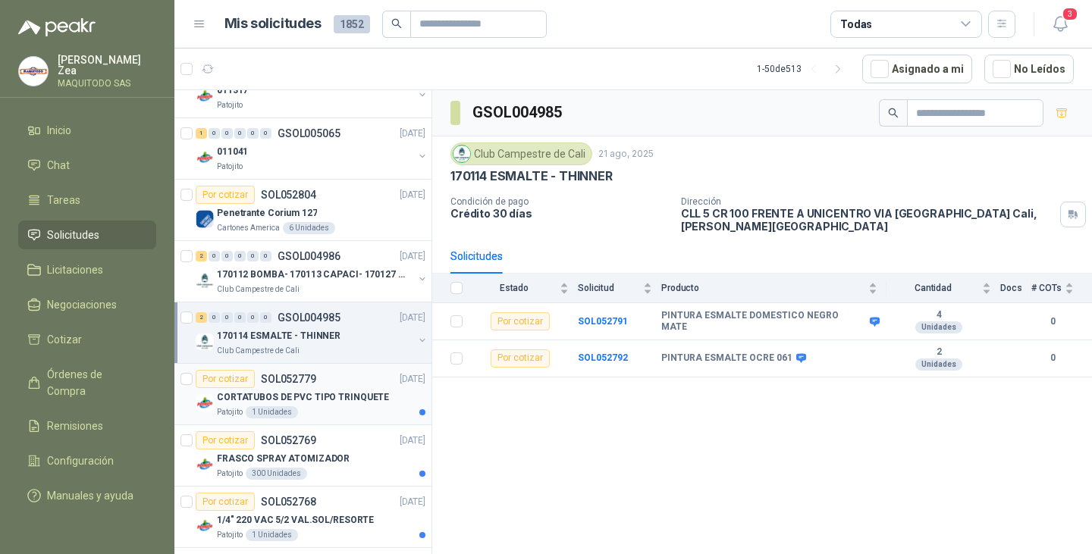
click at [344, 409] on div "Patojito 1 Unidades" at bounding box center [321, 412] width 209 height 12
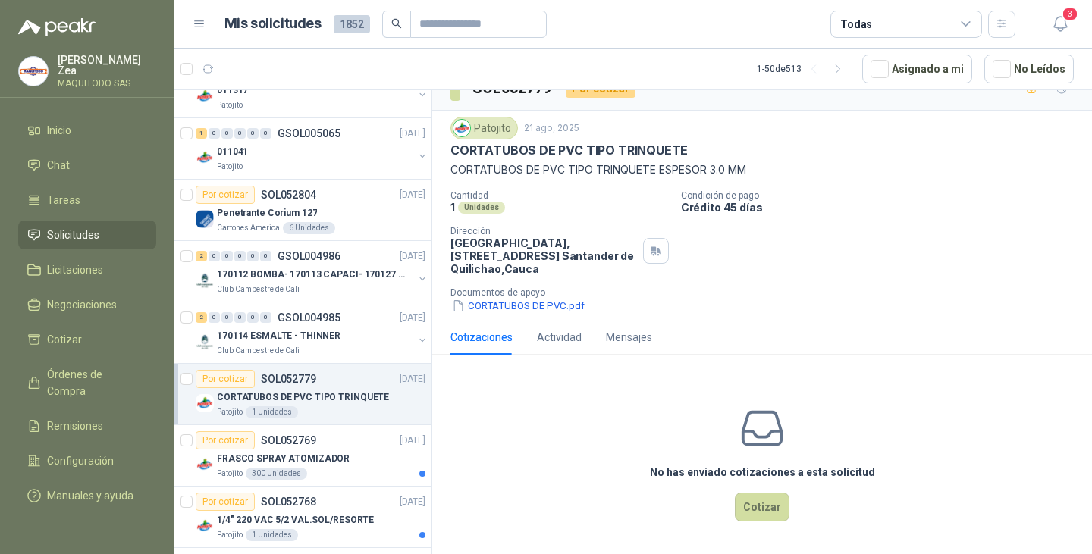
scroll to position [25, 0]
click at [755, 516] on button "Cotizar" at bounding box center [762, 507] width 55 height 29
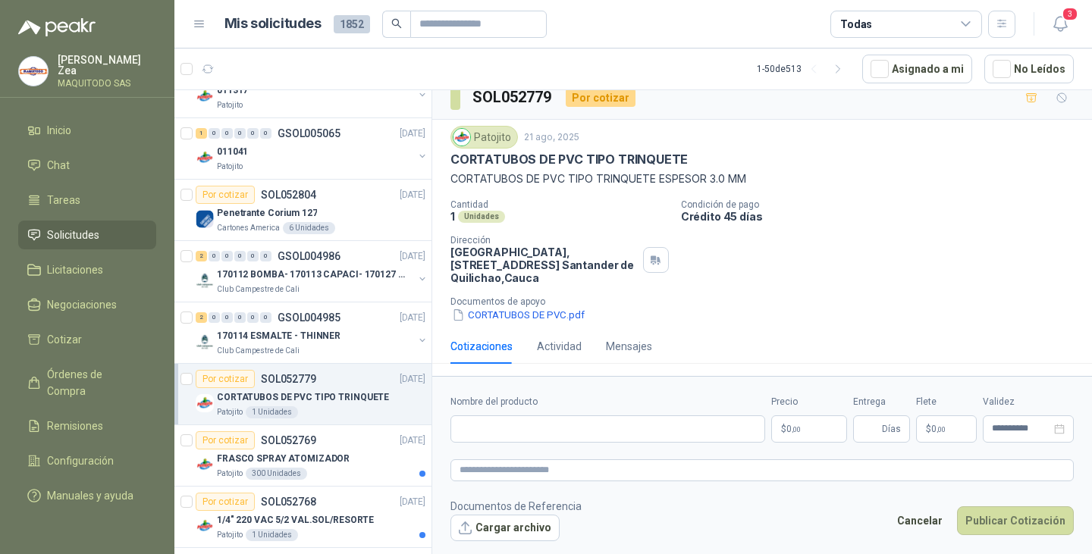
scroll to position [15, 0]
click at [639, 417] on input "Nombre del producto" at bounding box center [607, 429] width 315 height 27
paste input "**********"
type input "**********"
click at [808, 439] on p "$ 0 ,00" at bounding box center [809, 429] width 76 height 27
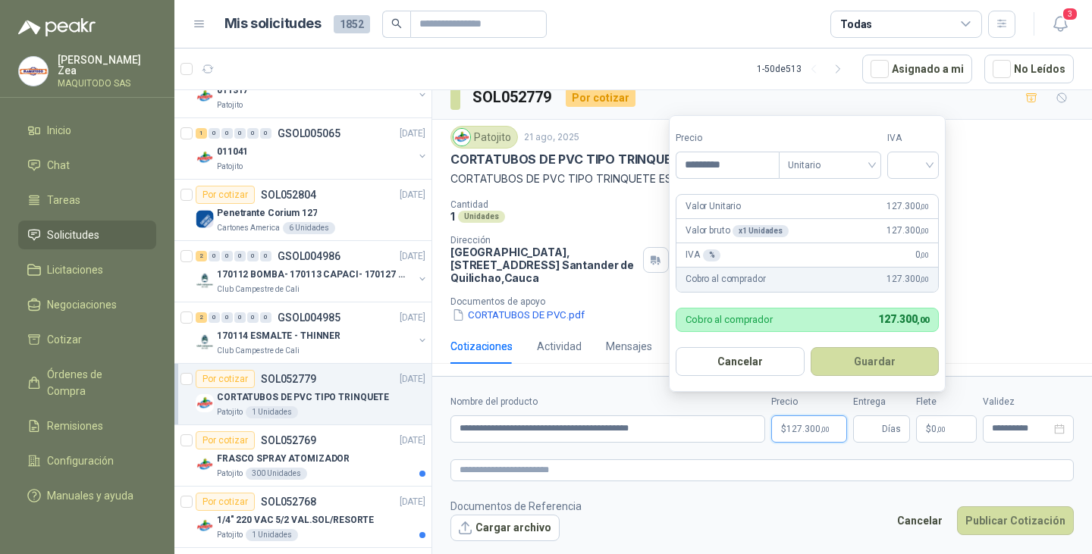
type input "*********"
drag, startPoint x: 854, startPoint y: 362, endPoint x: 864, endPoint y: 367, distance: 10.9
click at [854, 362] on button "Guardar" at bounding box center [877, 361] width 130 height 29
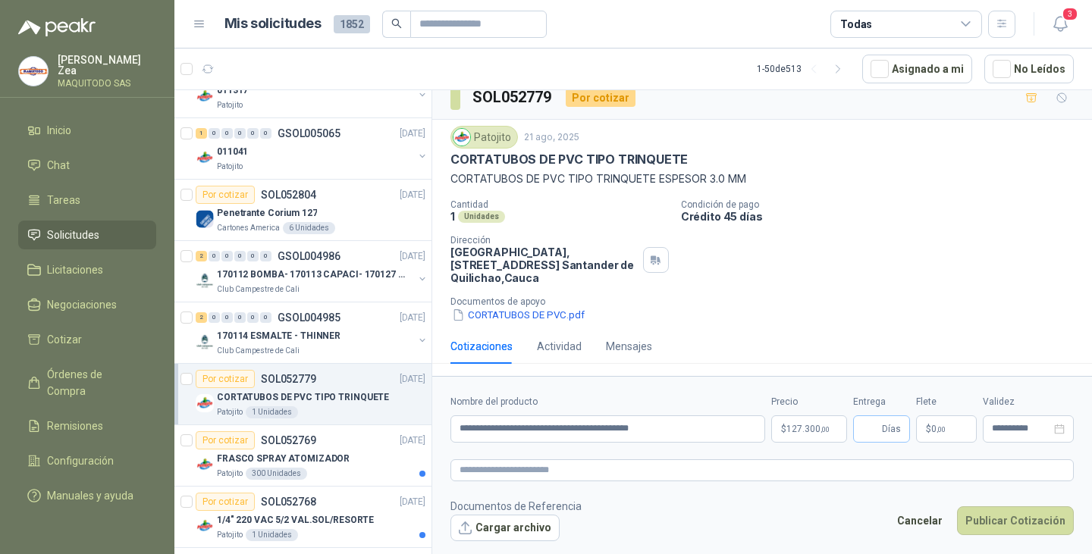
click at [863, 431] on span "Días" at bounding box center [881, 429] width 57 height 27
type input "*"
click at [1021, 529] on button "Publicar Cotización" at bounding box center [1015, 521] width 117 height 29
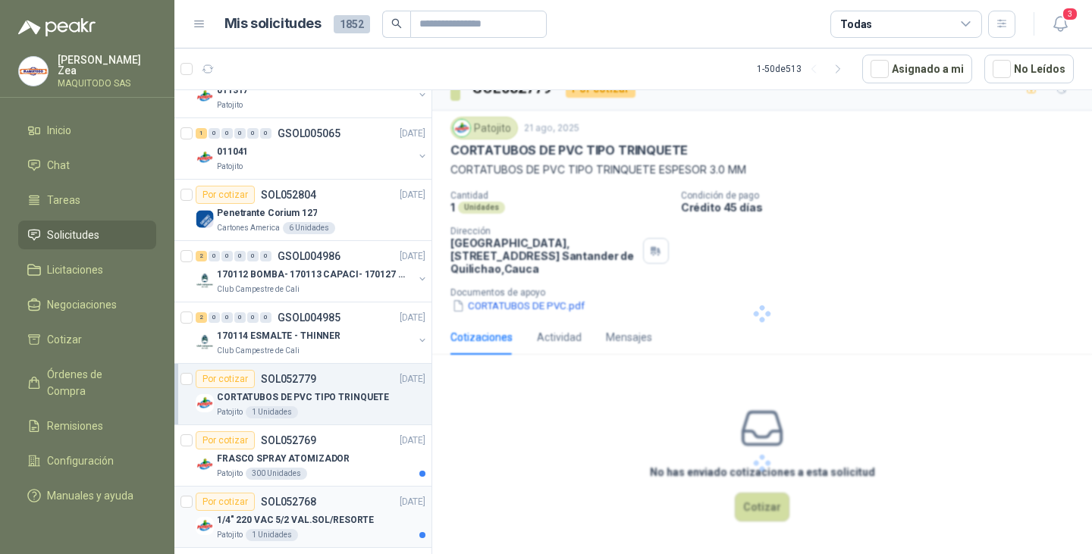
scroll to position [0, 0]
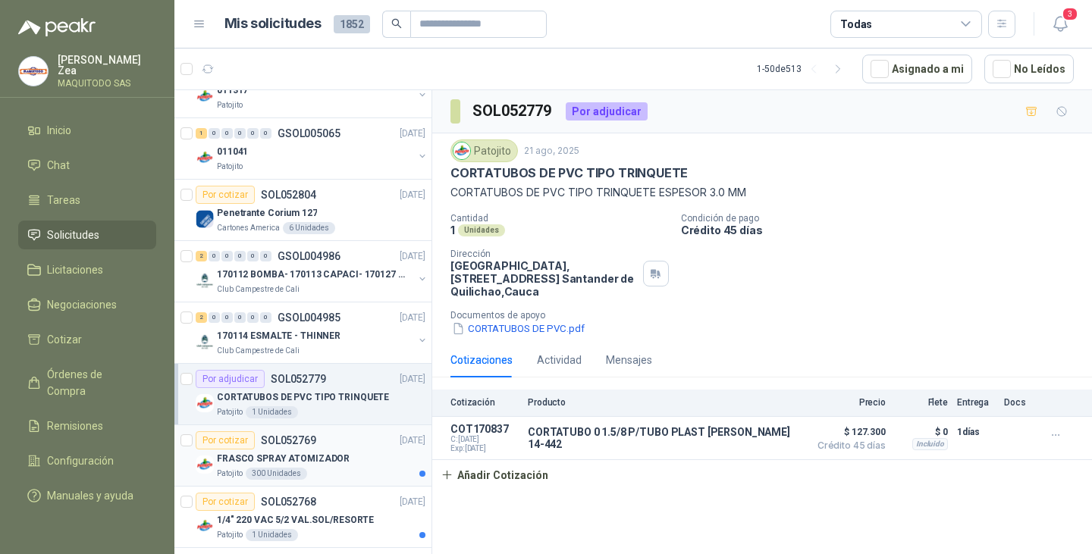
click at [309, 452] on p "FRASCO SPRAY ATOMIZADOR" at bounding box center [283, 459] width 133 height 14
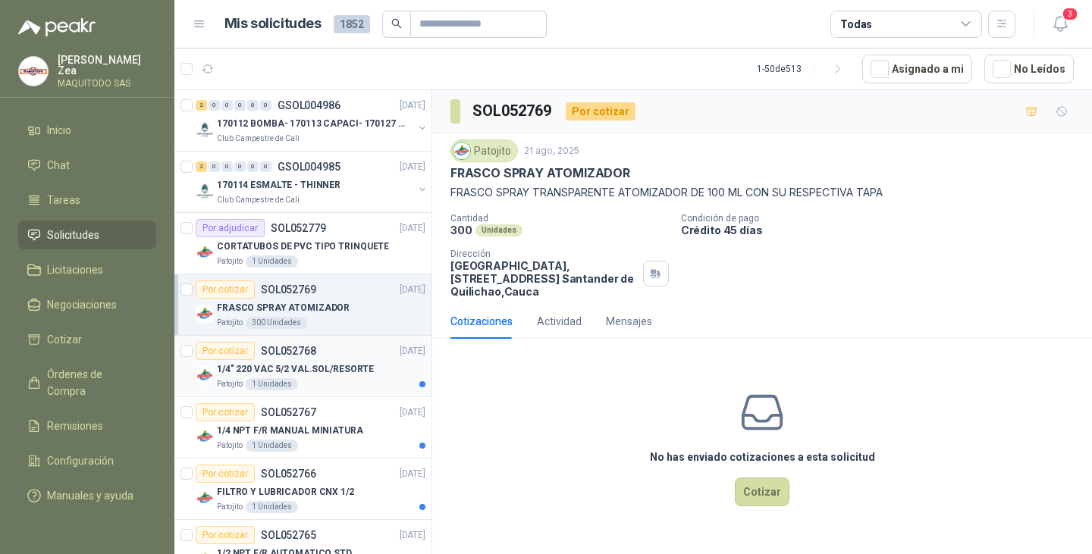
scroll to position [2351, 0]
click at [303, 363] on p "1/4" 220 VAC 5/2 VAL.SOL/RESORTE" at bounding box center [295, 369] width 157 height 14
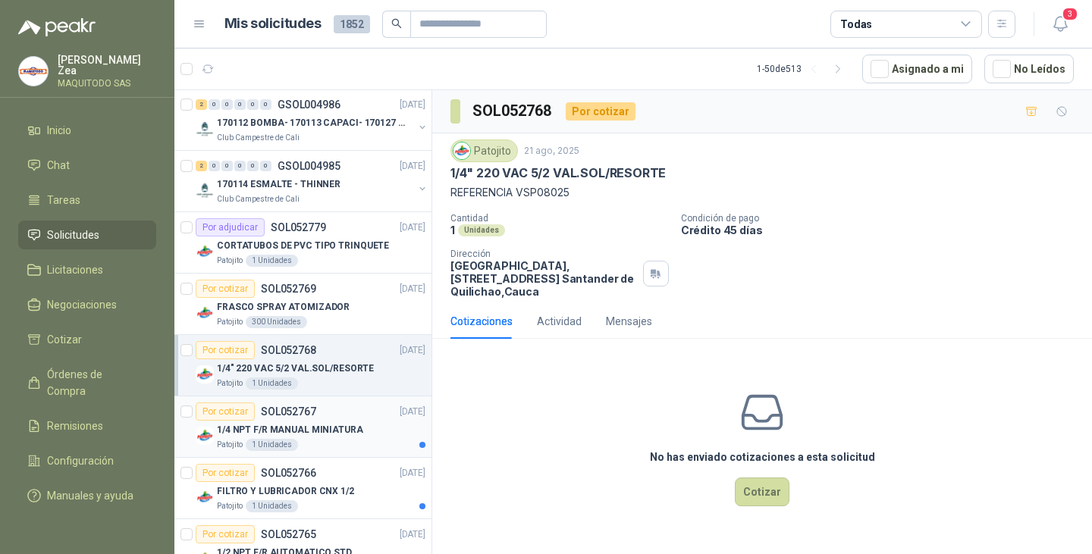
click at [353, 416] on div "Por cotizar SOL052767 21/08/25" at bounding box center [311, 412] width 230 height 18
click at [317, 365] on p "1/4" 220 VAC 5/2 VAL.SOL/RESORTE" at bounding box center [295, 369] width 157 height 14
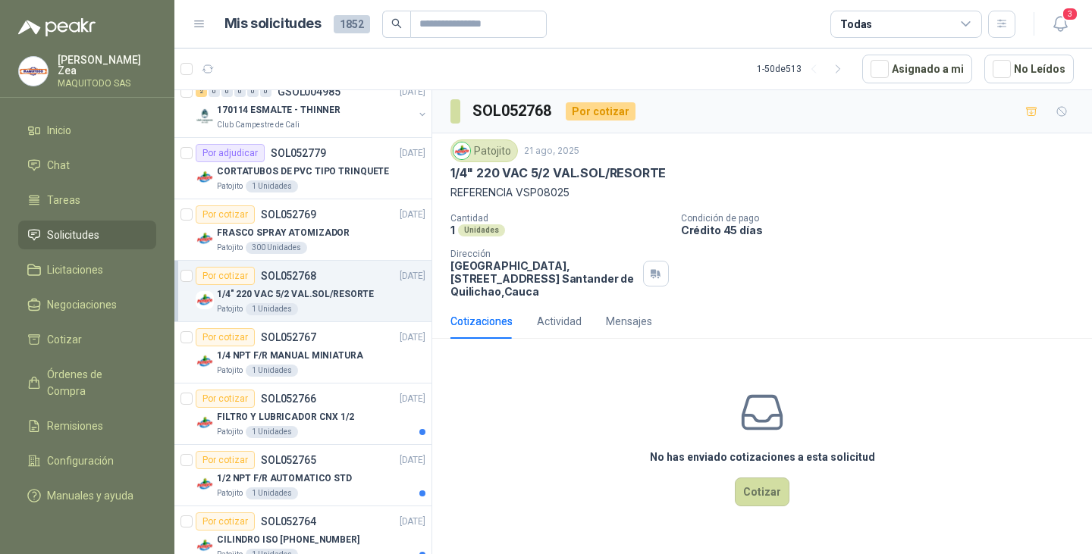
scroll to position [2427, 0]
click at [326, 361] on div "1/4 NPT F/R MANUAL MINIATURA" at bounding box center [321, 354] width 209 height 18
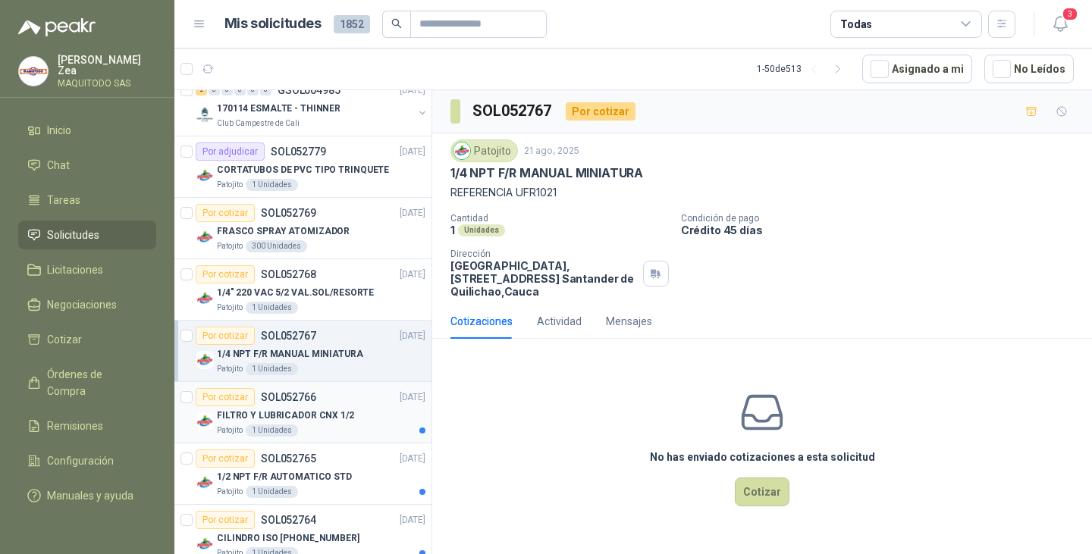
click at [332, 398] on div "Por cotizar SOL052766 21/08/25" at bounding box center [311, 397] width 230 height 18
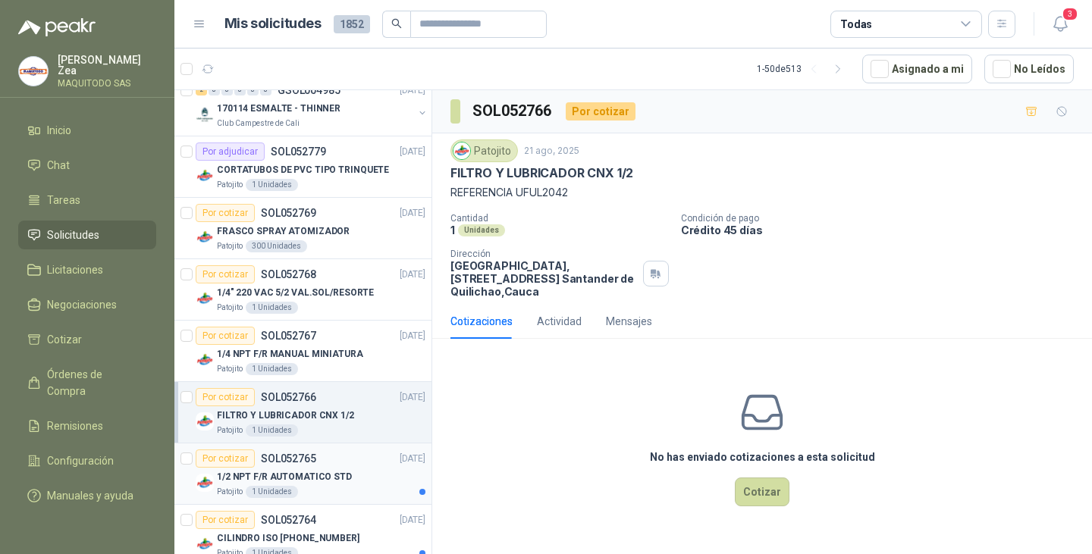
click at [334, 461] on div "Por cotizar SOL052765 21/08/25" at bounding box center [311, 459] width 230 height 18
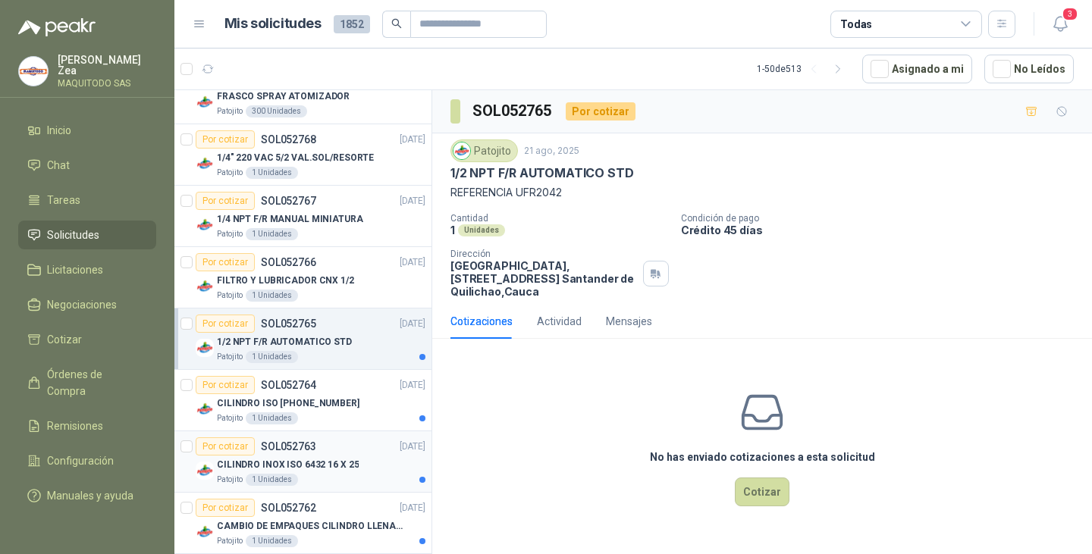
scroll to position [2578, 0]
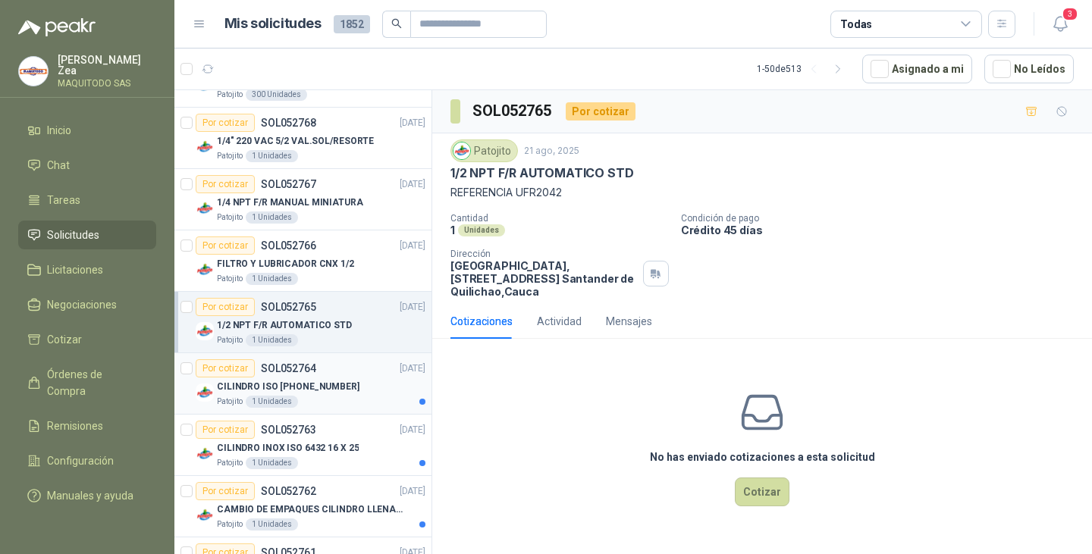
click at [346, 384] on div "CILINDRO ISO 15552 80 X 150" at bounding box center [321, 387] width 209 height 18
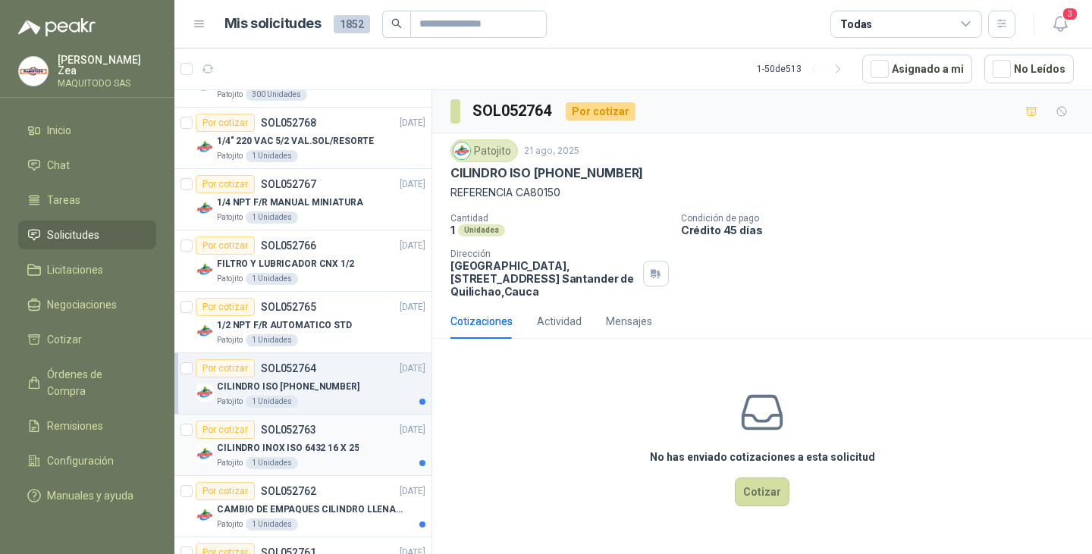
click at [342, 431] on div "Por cotizar SOL052763 21/08/25" at bounding box center [311, 430] width 230 height 18
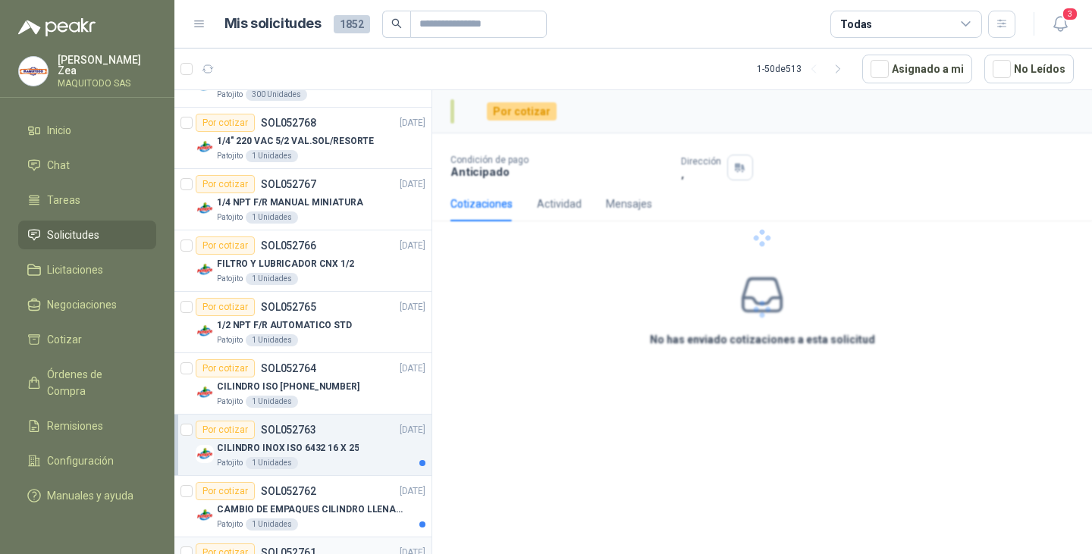
scroll to position [2730, 0]
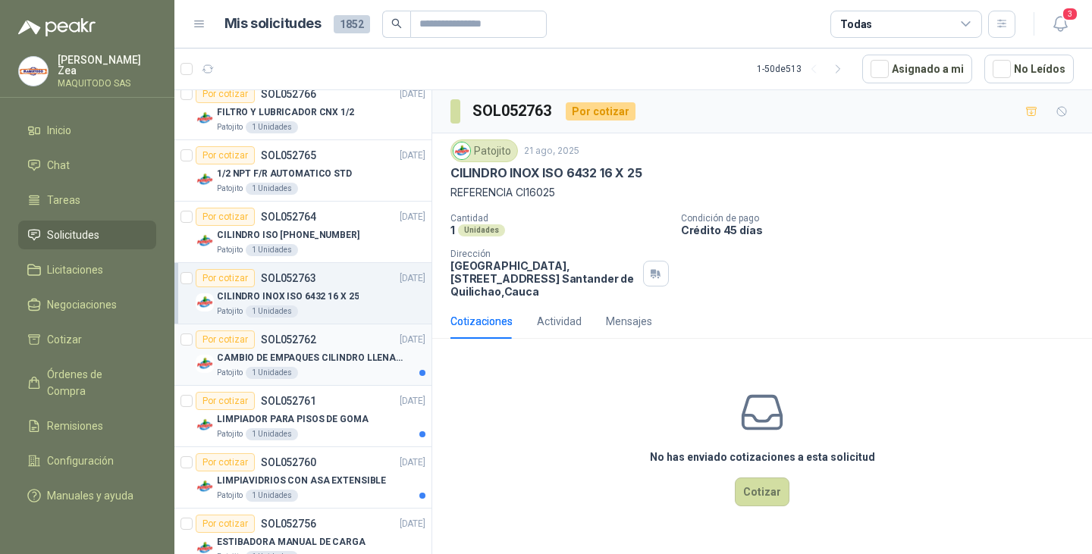
click at [342, 364] on p "CAMBIO DE EMPAQUES CILINDRO LLENADORA MANUALNUAL" at bounding box center [311, 358] width 189 height 14
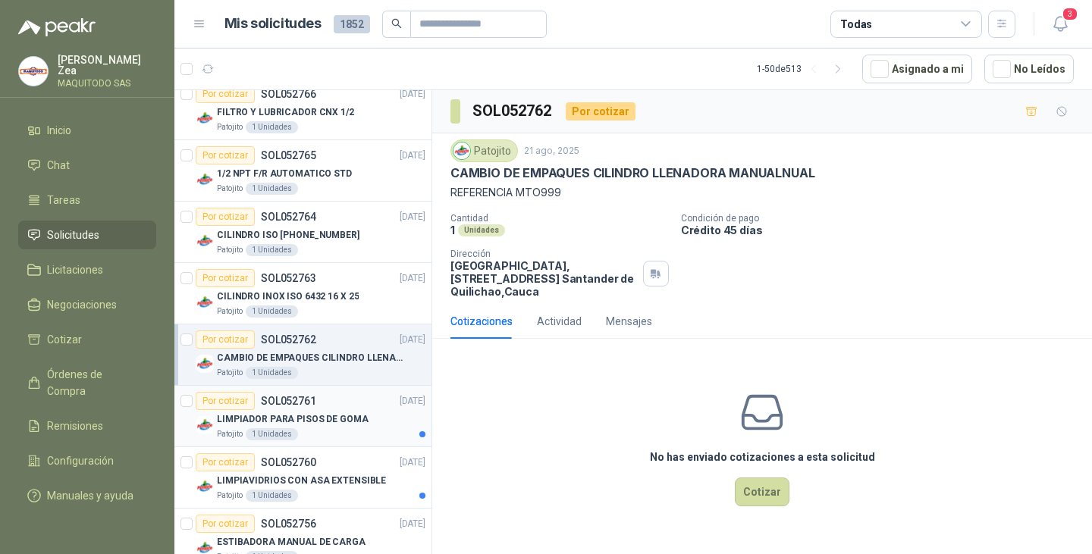
click at [341, 419] on p "LIMPIADOR PARA PISOS DE GOMA" at bounding box center [293, 420] width 152 height 14
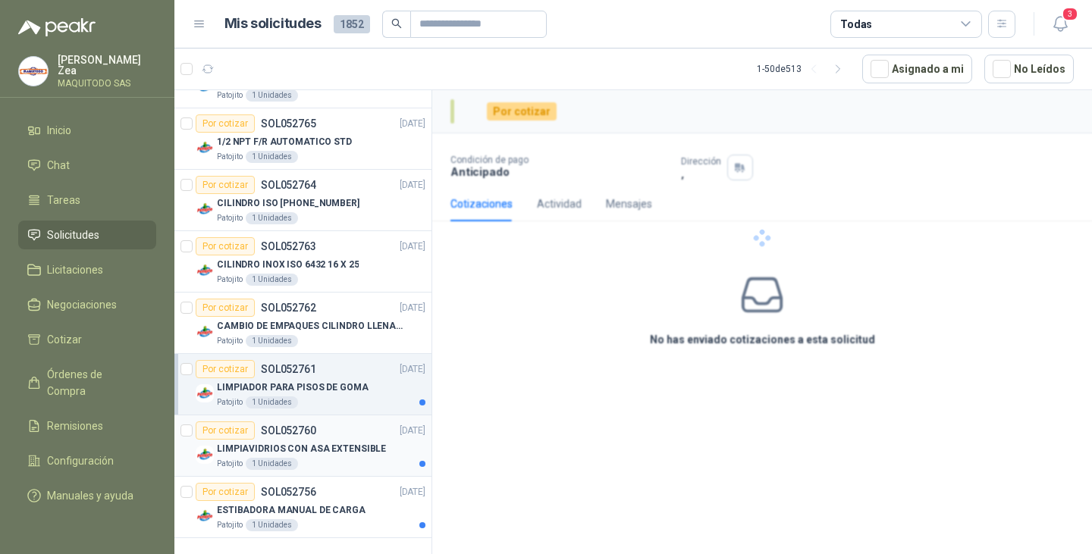
scroll to position [2774, 0]
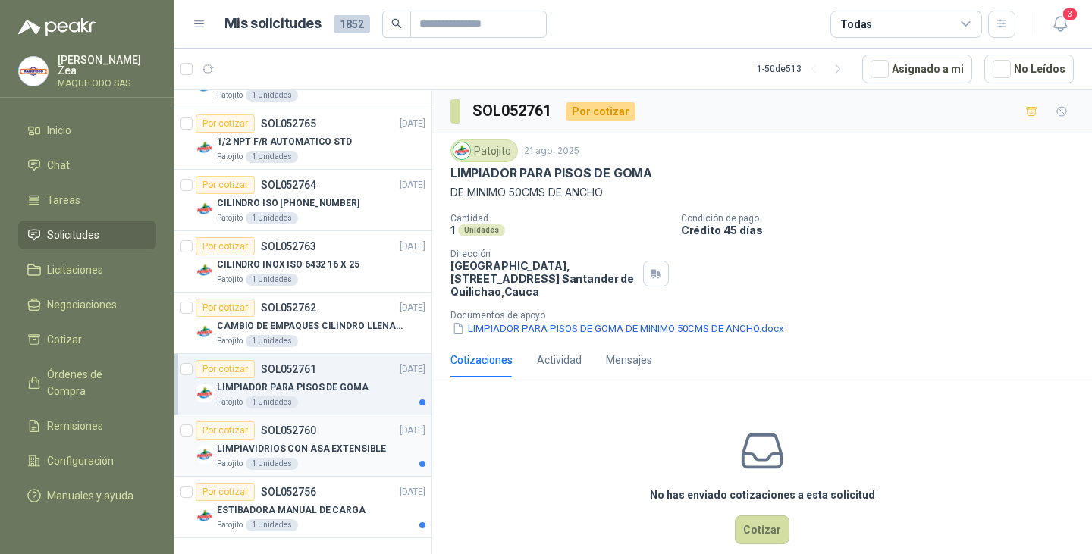
click at [336, 422] on div "Por cotizar SOL052760 21/08/25" at bounding box center [311, 431] width 230 height 18
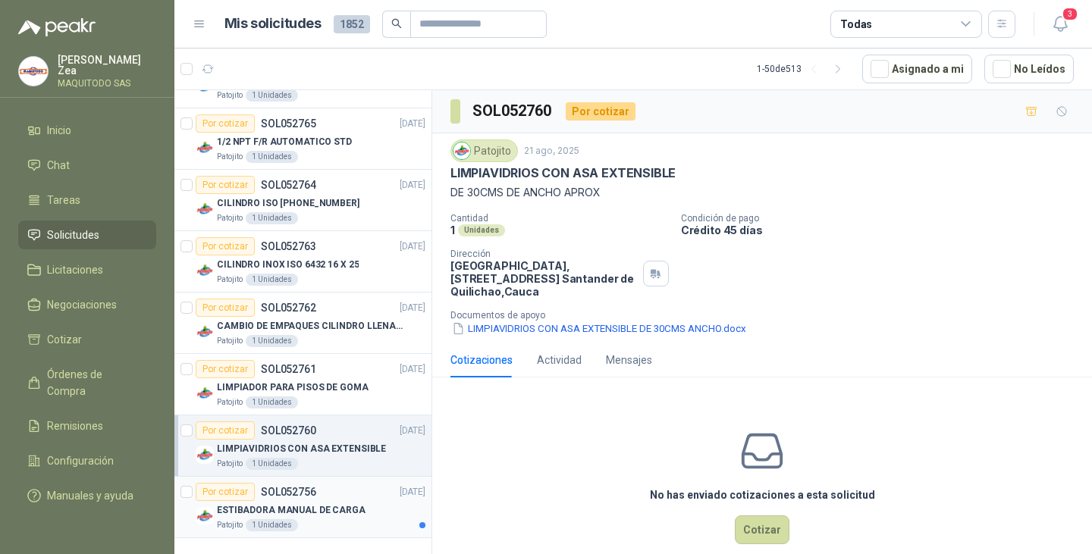
click at [330, 486] on div "Por cotizar SOL052756 21/08/25" at bounding box center [311, 492] width 230 height 18
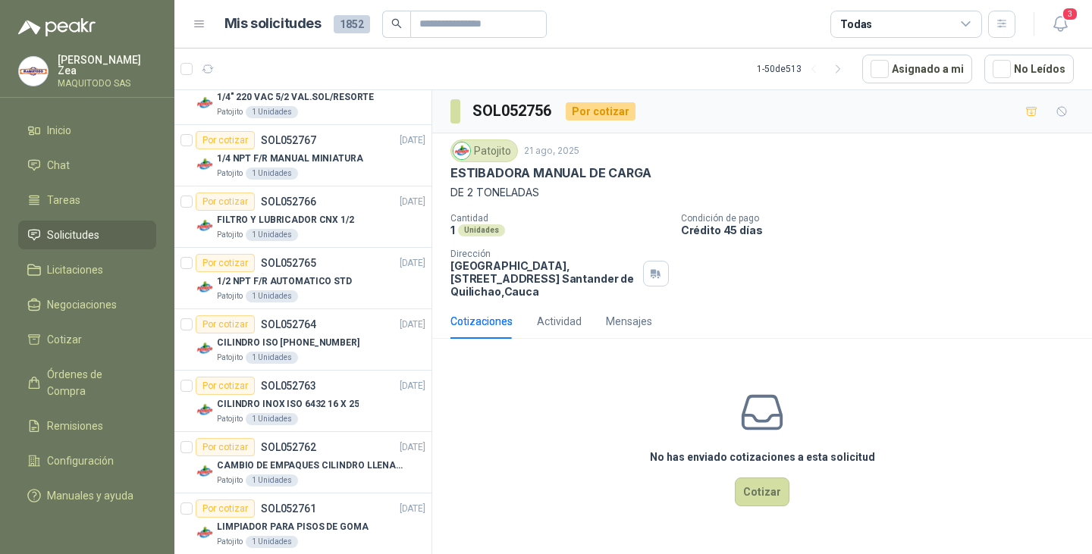
scroll to position [2774, 0]
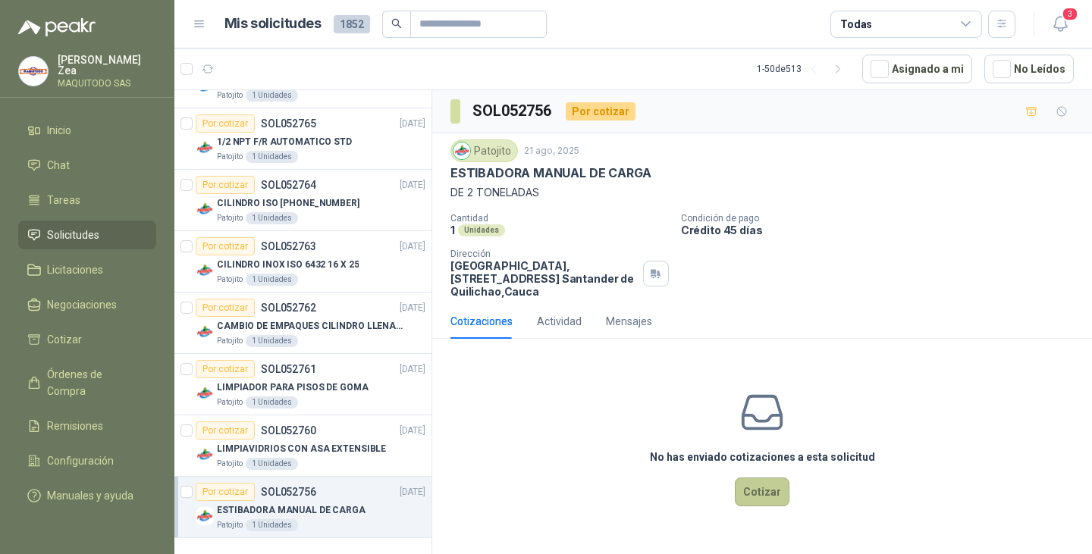
click at [754, 491] on button "Cotizar" at bounding box center [762, 492] width 55 height 29
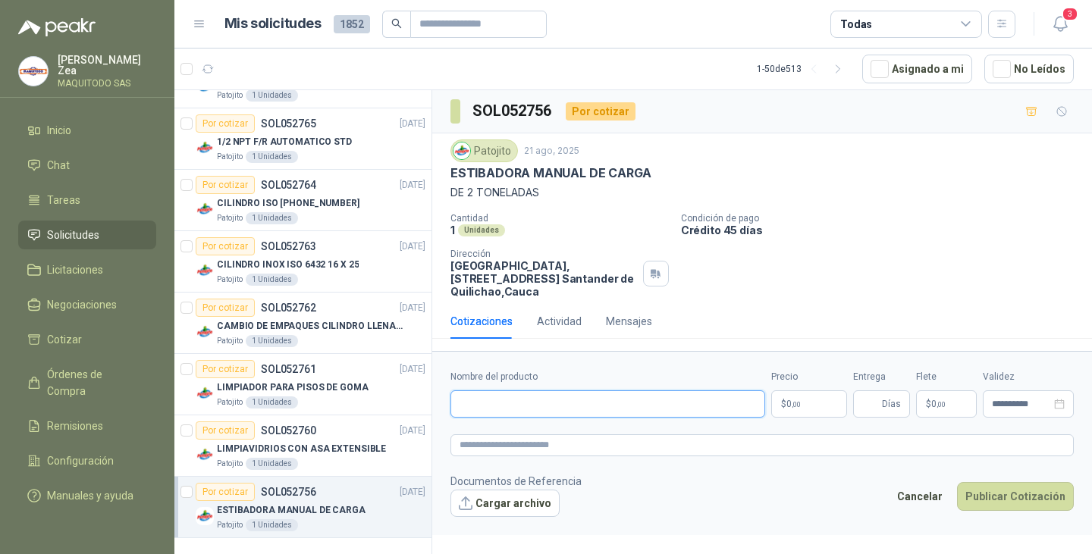
click at [557, 403] on input "Nombre del producto" at bounding box center [607, 404] width 315 height 27
paste input "**********"
click at [676, 407] on input "**********" at bounding box center [607, 404] width 315 height 27
type input "**********"
click at [811, 407] on p "$ 0 ,00" at bounding box center [809, 404] width 76 height 27
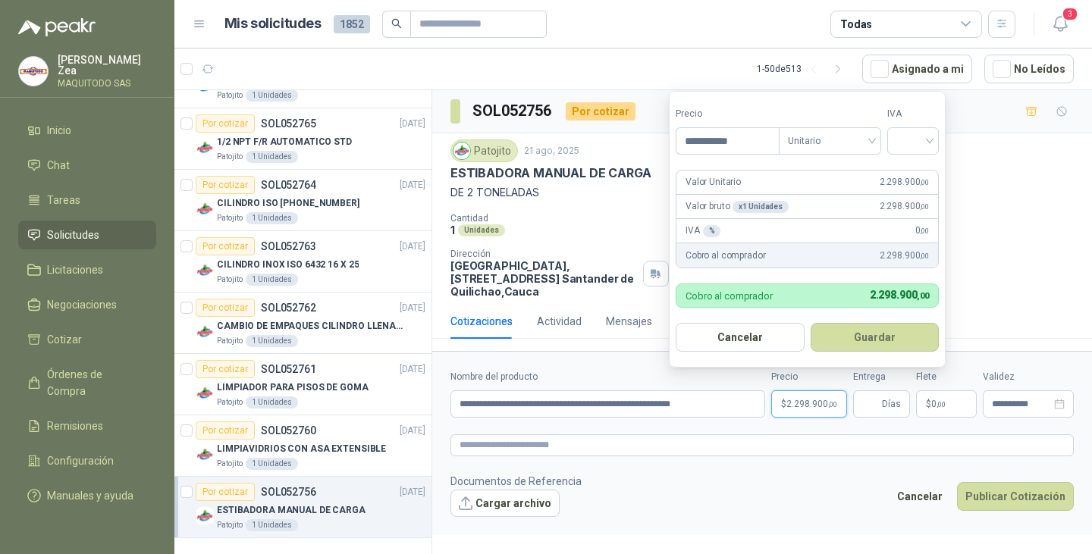
type input "**********"
click at [852, 334] on button "Guardar" at bounding box center [877, 337] width 130 height 29
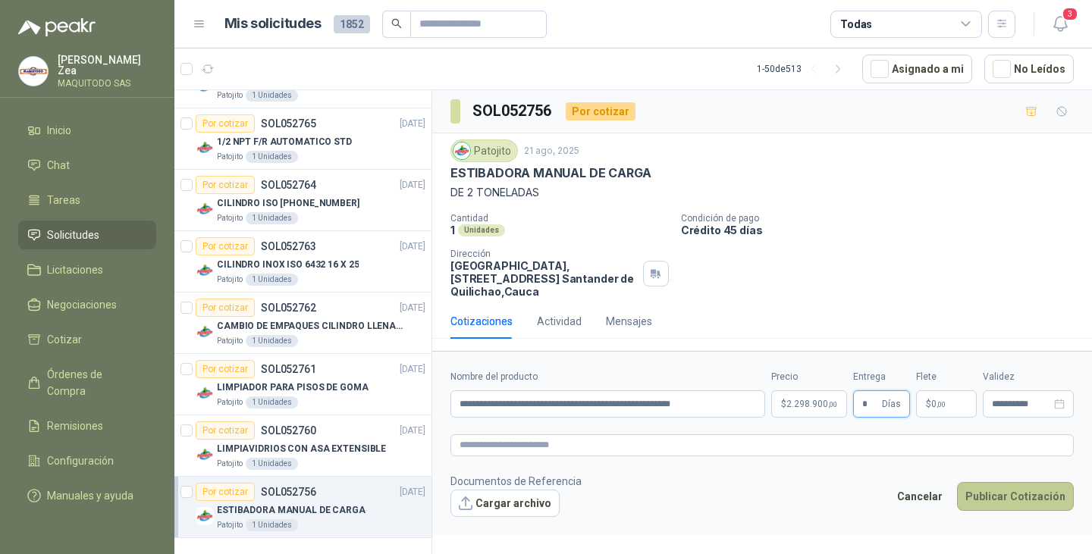
type input "*"
click at [1003, 494] on button "Publicar Cotización" at bounding box center [1015, 496] width 117 height 29
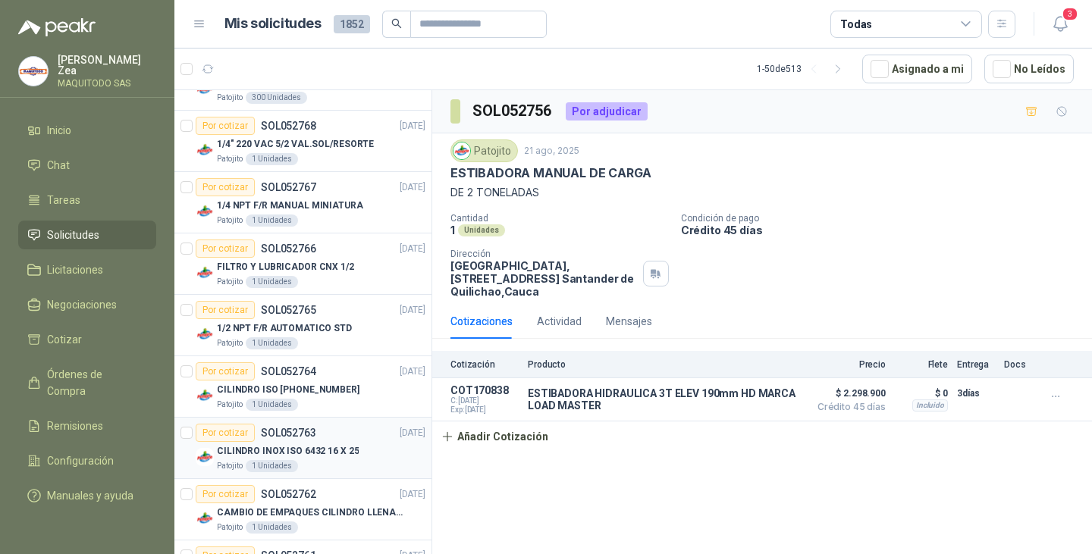
scroll to position [2622, 0]
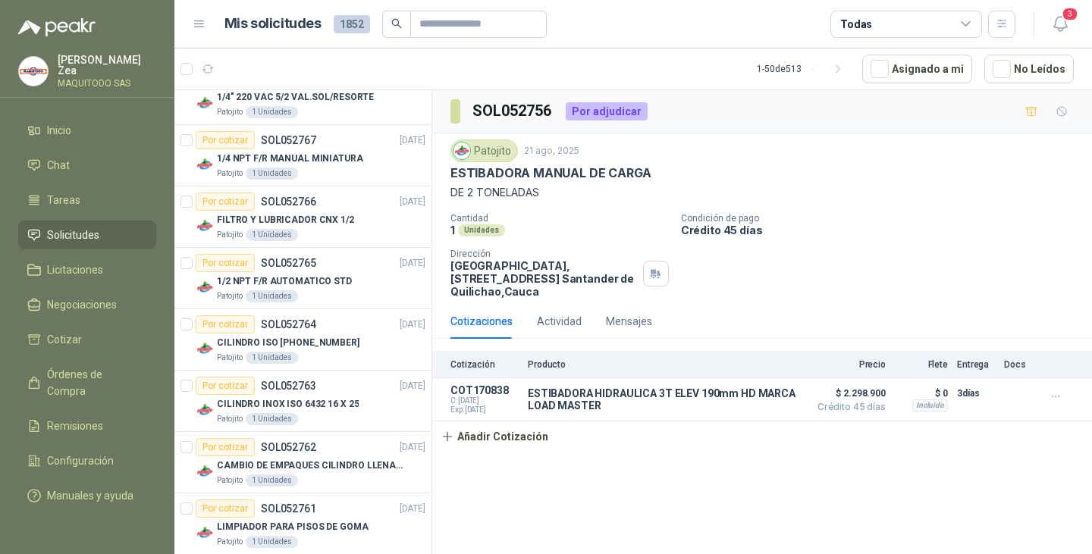
click at [80, 237] on span "Solicitudes" at bounding box center [73, 235] width 52 height 17
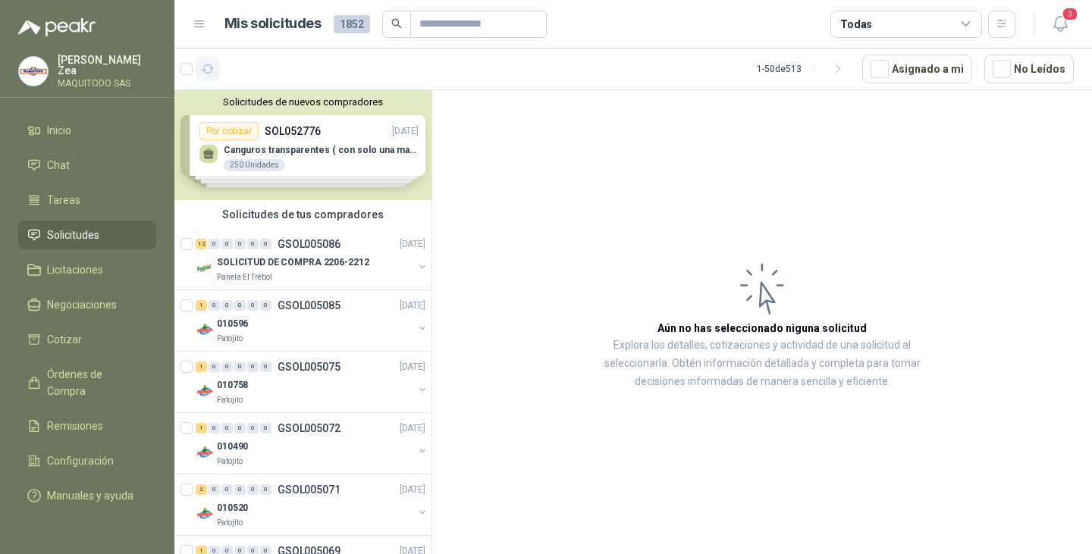
click at [210, 69] on icon "button" at bounding box center [208, 69] width 13 height 13
click at [845, 71] on icon "button" at bounding box center [838, 69] width 13 height 13
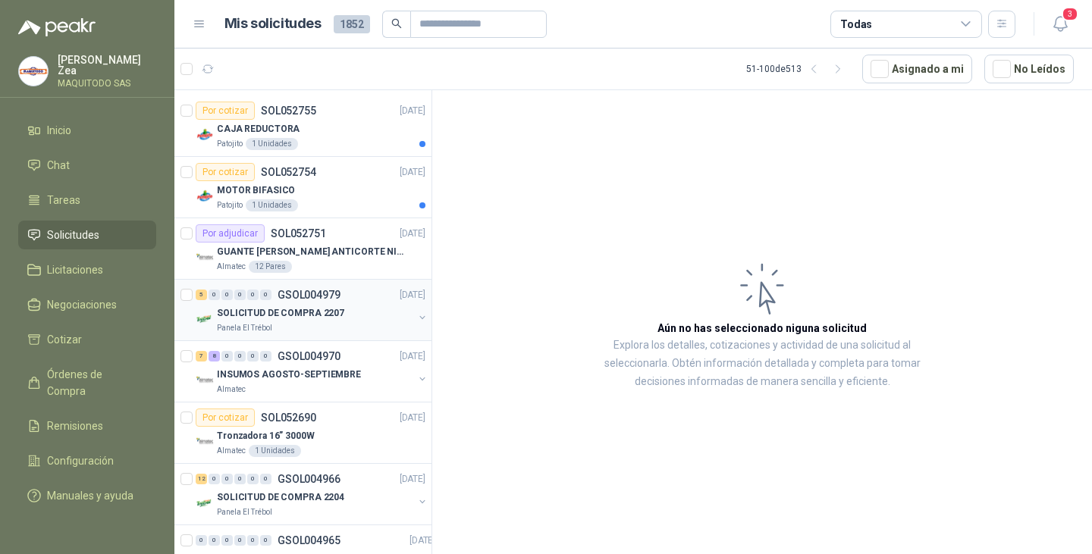
scroll to position [152, 0]
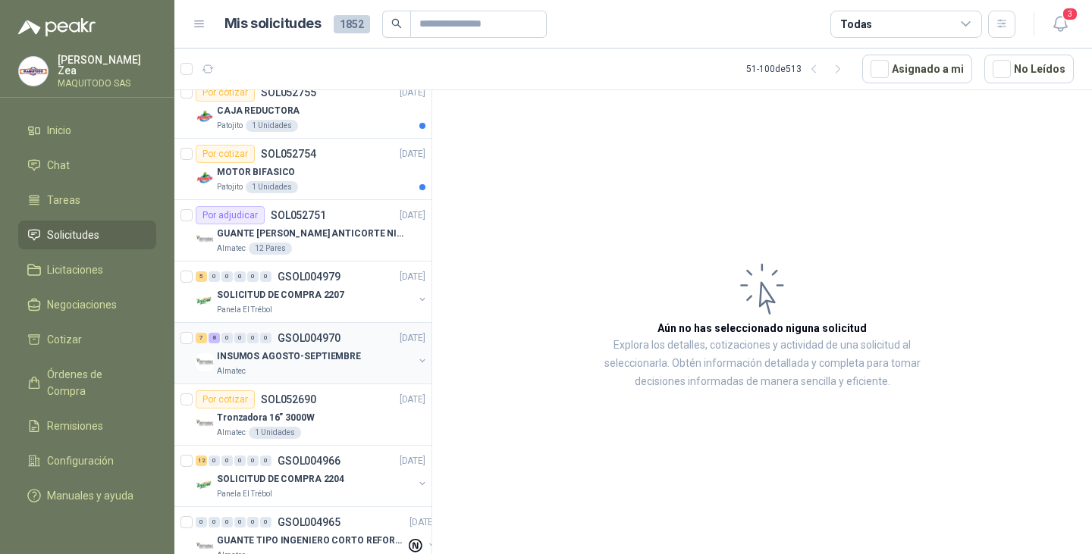
click at [354, 368] on div "Almatec" at bounding box center [315, 371] width 196 height 12
